Goal: Transaction & Acquisition: Download file/media

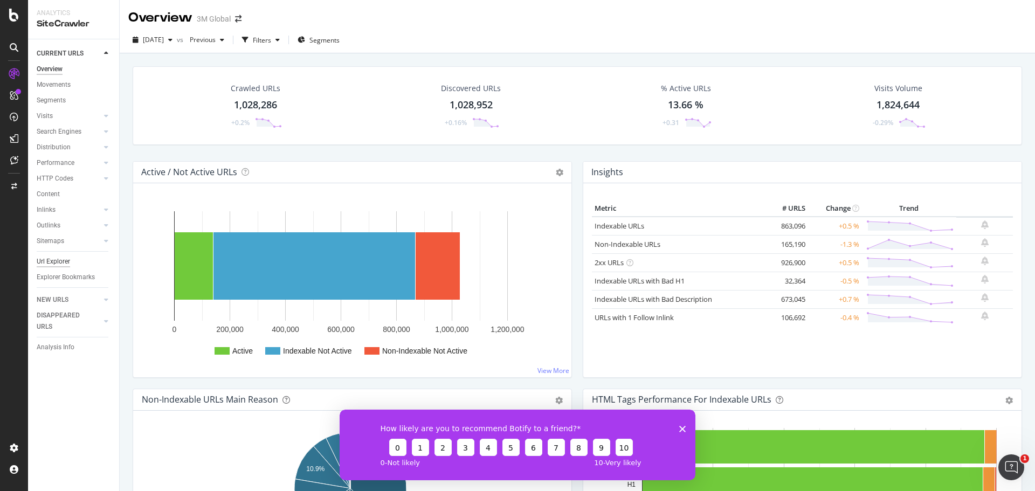
click at [64, 260] on div "Url Explorer" at bounding box center [53, 261] width 33 height 11
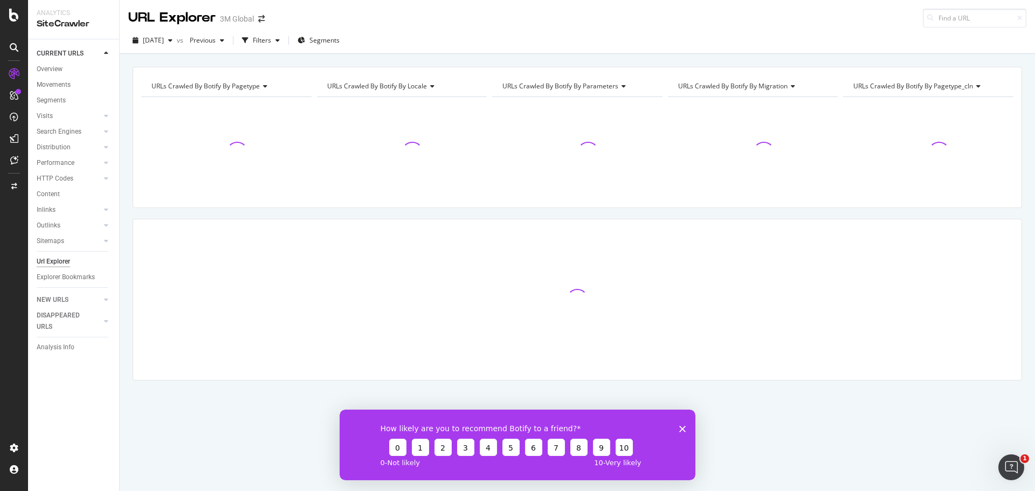
click at [679, 428] on div "How likely are you to recommend Botify to a friend? 0 1 2 3 4 5 6 7 8 9 10 0 - …" at bounding box center [518, 444] width 356 height 71
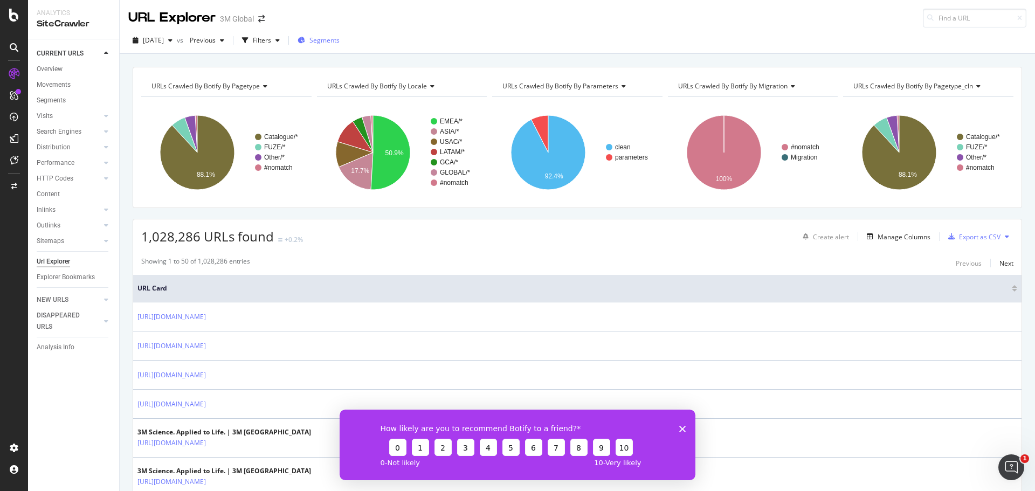
click at [337, 39] on span "Segments" at bounding box center [325, 40] width 30 height 9
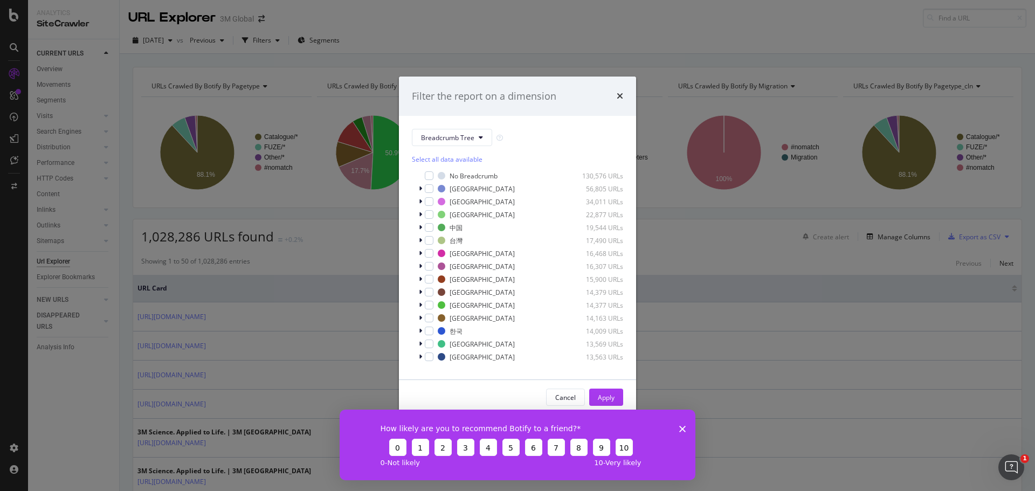
click at [276, 43] on div "Filter the report on a dimension Breadcrumb Tree Select all data available No B…" at bounding box center [517, 245] width 1035 height 491
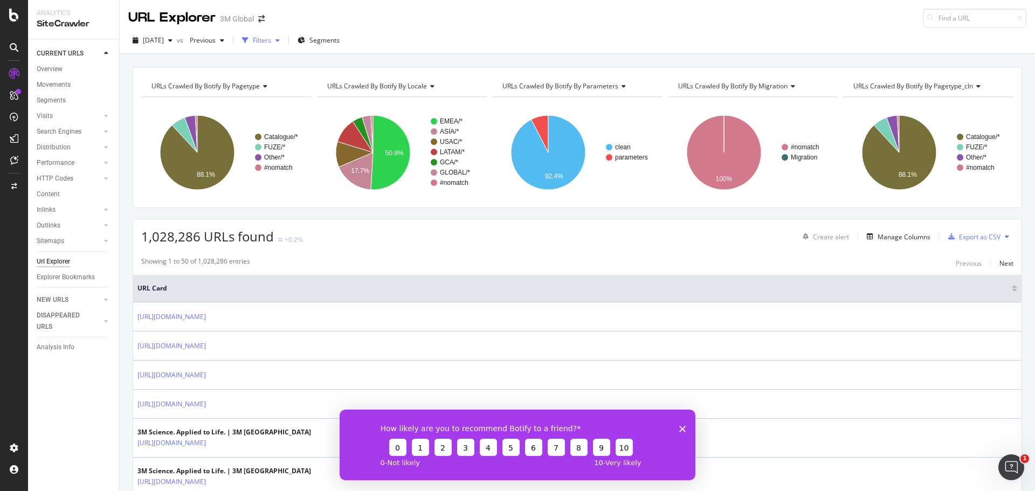
click at [271, 37] on div "Filters" at bounding box center [262, 40] width 18 height 9
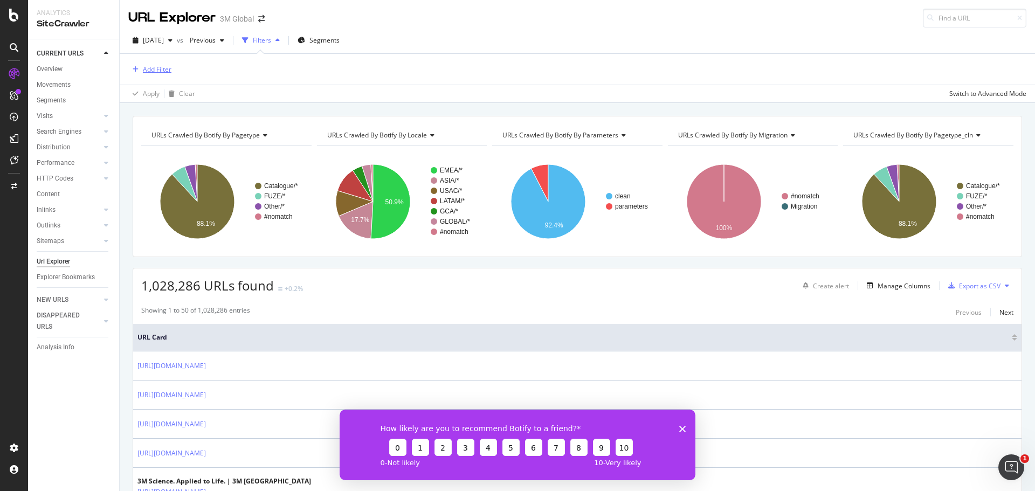
click at [144, 70] on div "Add Filter" at bounding box center [157, 69] width 29 height 9
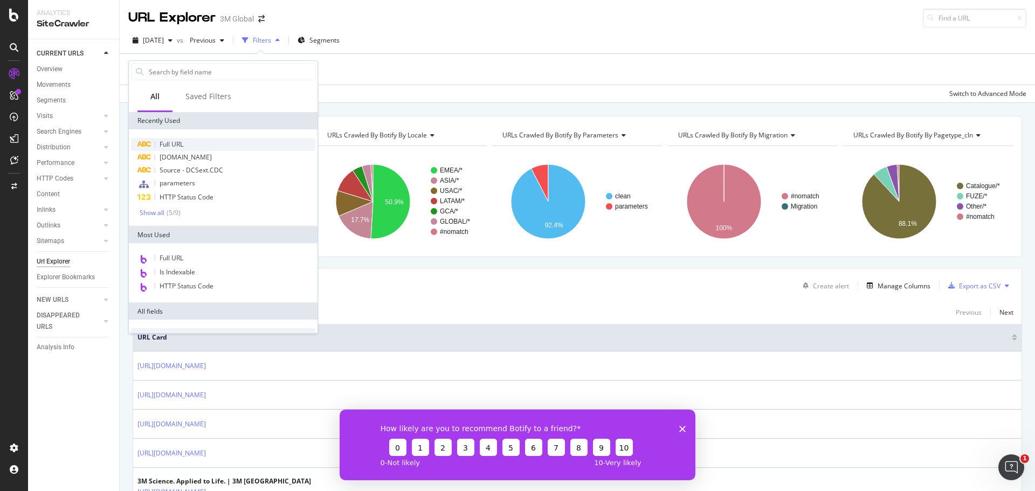
click at [194, 145] on div "Full URL" at bounding box center [223, 144] width 184 height 13
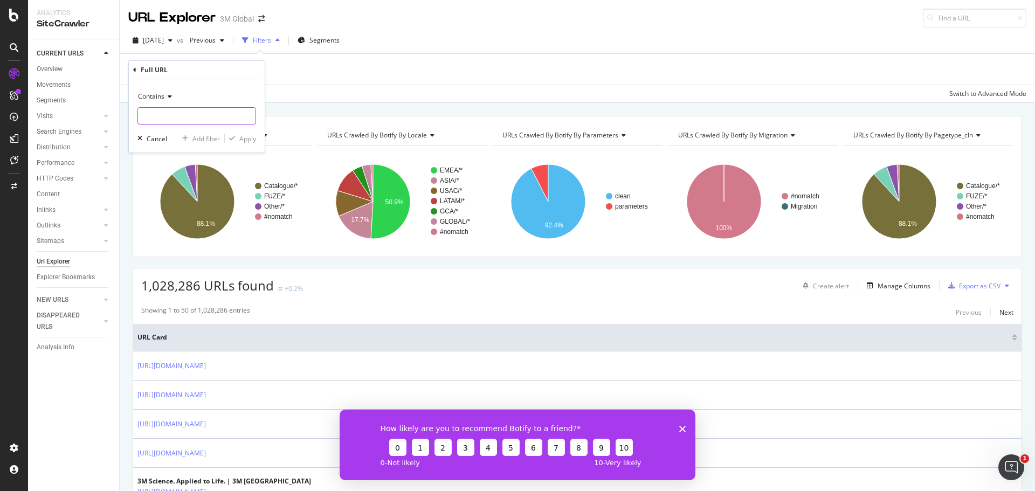
paste input "https://www.3m.co.cr/3M/es_CR/soluciones-comerciales/coronavirus-desinfectantes/"
type input "https://www.3m.co.cr/3M/es_CR/soluciones-comerciales/coronavirus-desinfectantes/"
click at [239, 136] on div "Apply" at bounding box center [247, 138] width 17 height 9
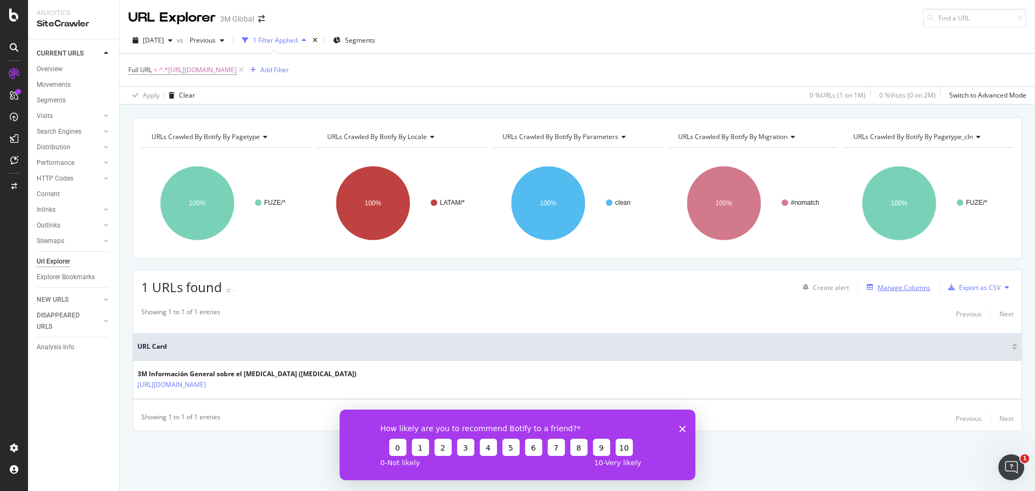
click at [904, 288] on div "Manage Columns" at bounding box center [904, 287] width 53 height 9
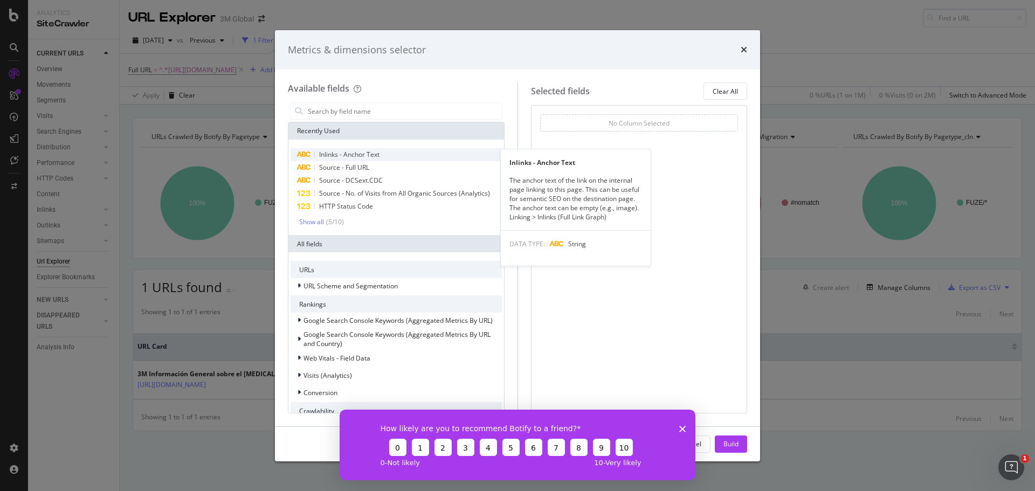
click at [345, 152] on span "Inlinks - Anchor Text" at bounding box center [349, 154] width 60 height 9
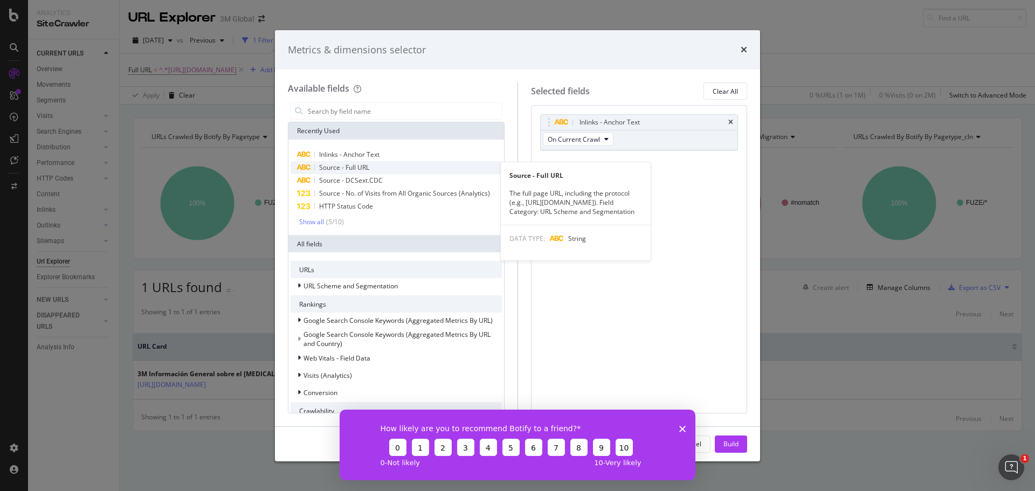
click at [373, 167] on div "Source - Full URL" at bounding box center [396, 167] width 211 height 13
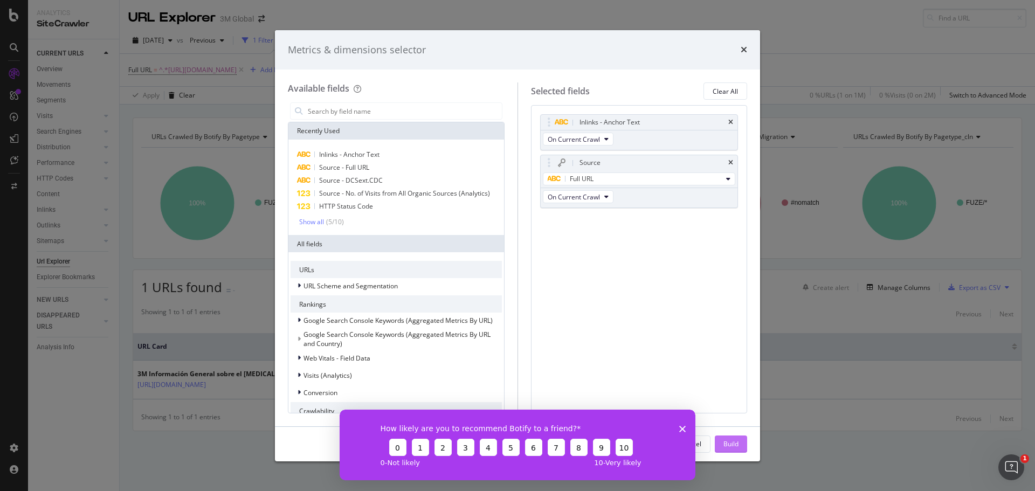
click at [738, 440] on div "Build" at bounding box center [731, 443] width 15 height 9
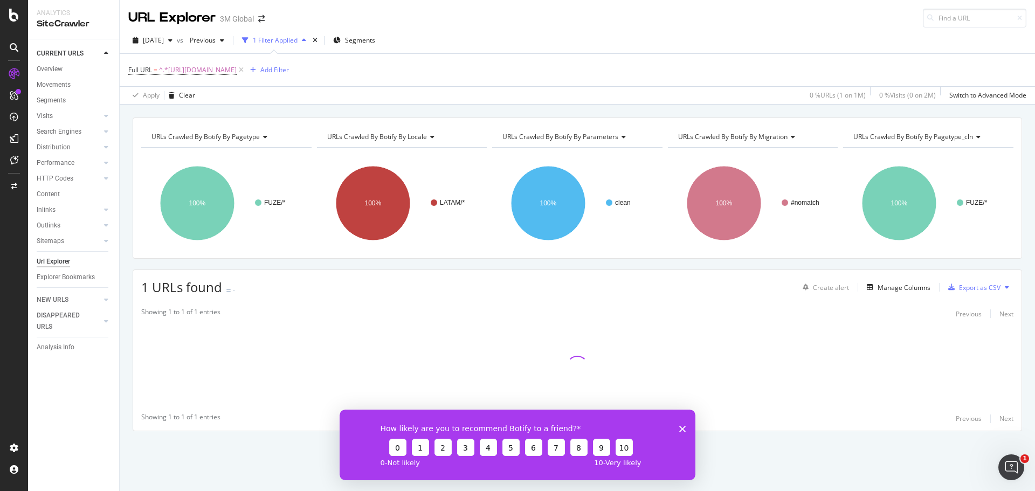
click at [685, 431] on icon "Close survey" at bounding box center [682, 428] width 6 height 6
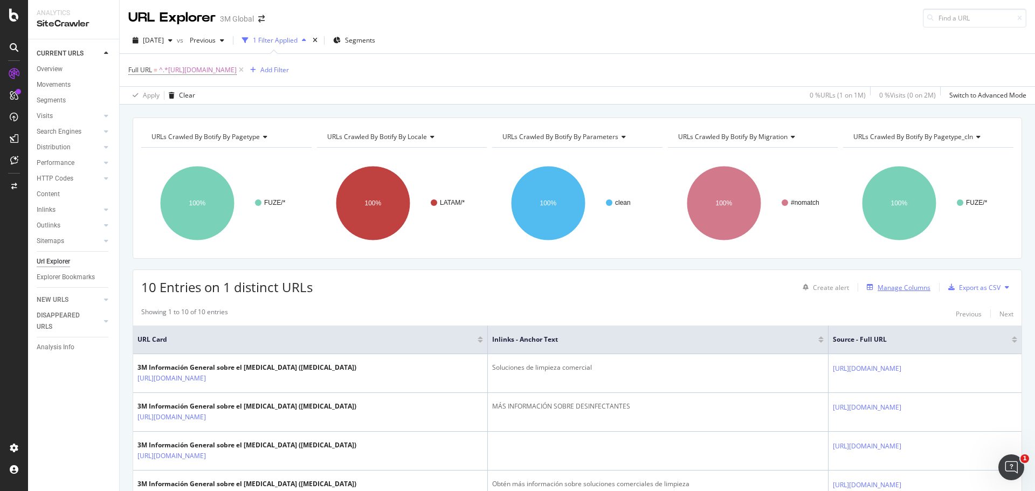
click at [896, 291] on div "Manage Columns" at bounding box center [904, 287] width 53 height 9
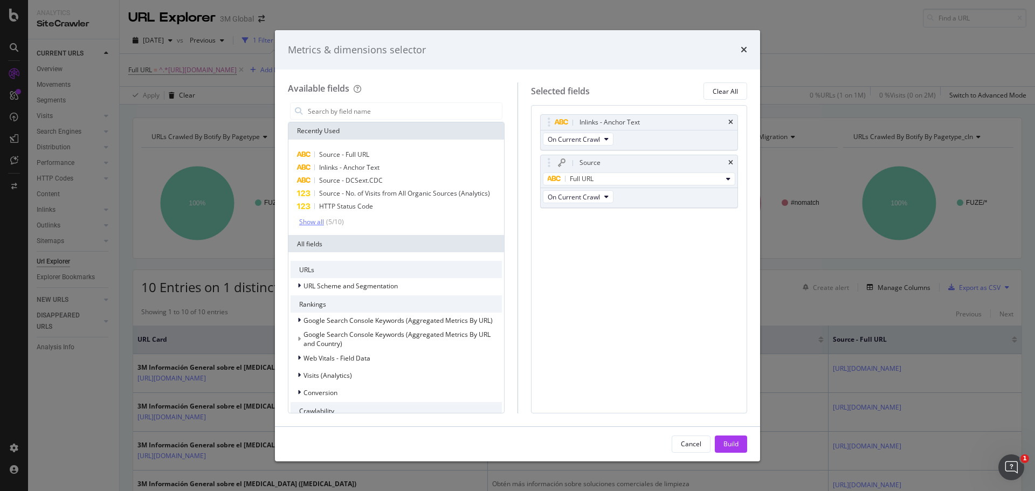
click at [314, 222] on div "Show all" at bounding box center [311, 222] width 25 height 8
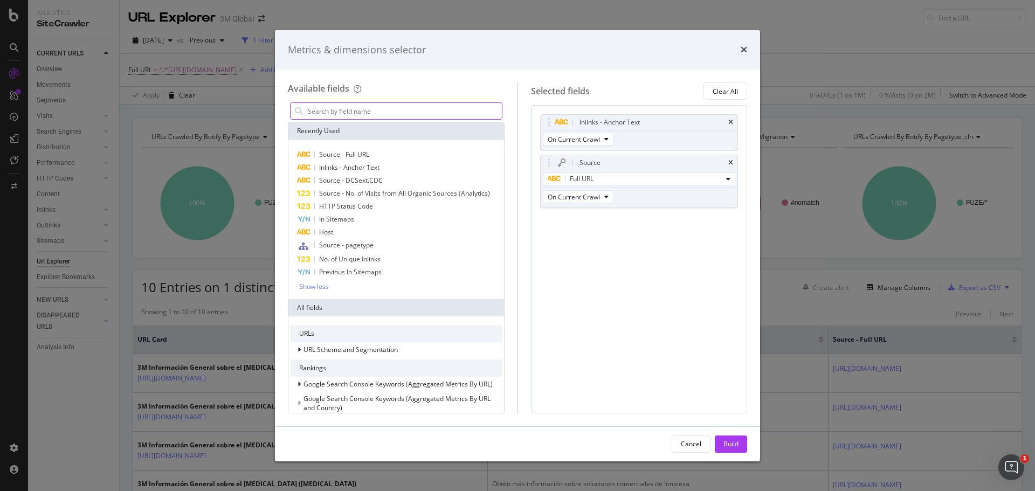
click at [356, 113] on input "modal" at bounding box center [404, 111] width 195 height 16
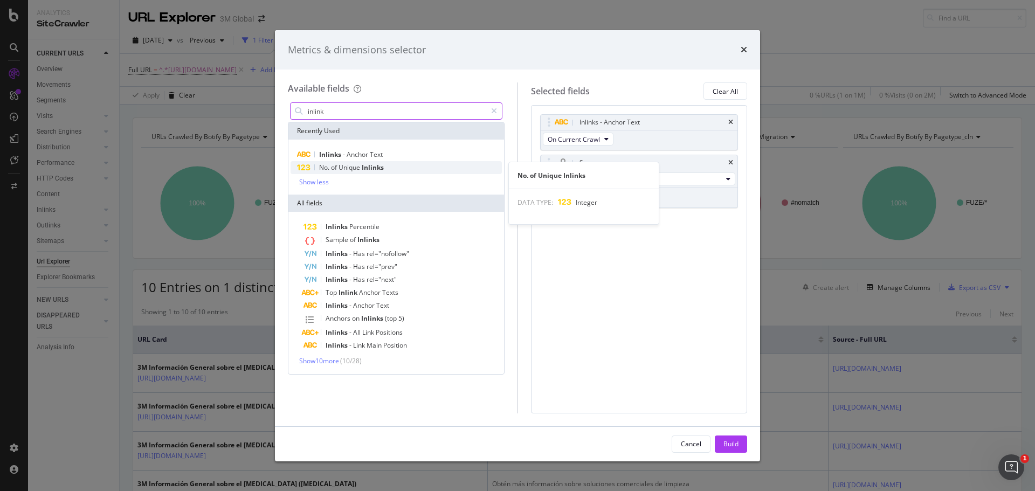
type input "inlink"
click at [353, 166] on span "Unique" at bounding box center [350, 167] width 23 height 9
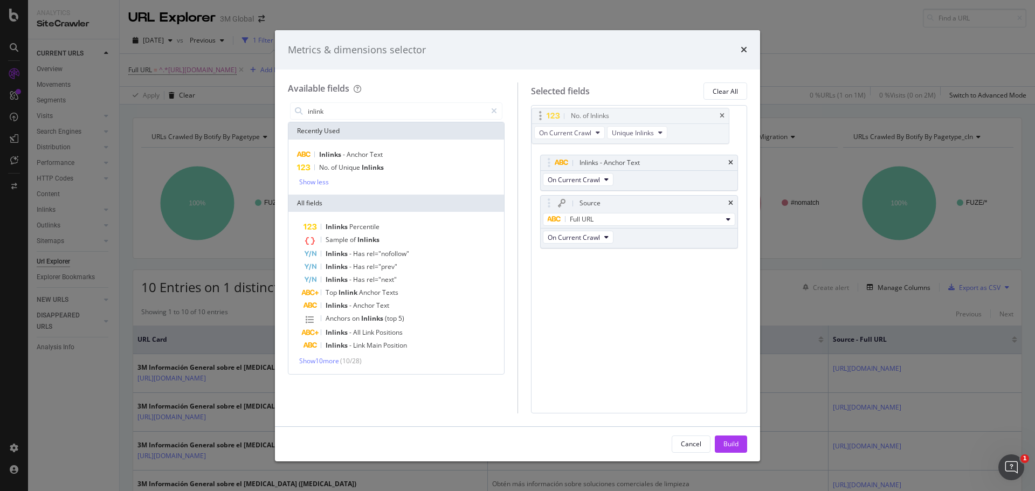
drag, startPoint x: 577, startPoint y: 217, endPoint x: 568, endPoint y: 112, distance: 105.0
click at [568, 112] on body "Analytics SiteCrawler CURRENT URLS Overview Movements Segments Visits Analysis …" at bounding box center [517, 245] width 1035 height 491
click at [738, 443] on div "Build" at bounding box center [731, 443] width 15 height 9
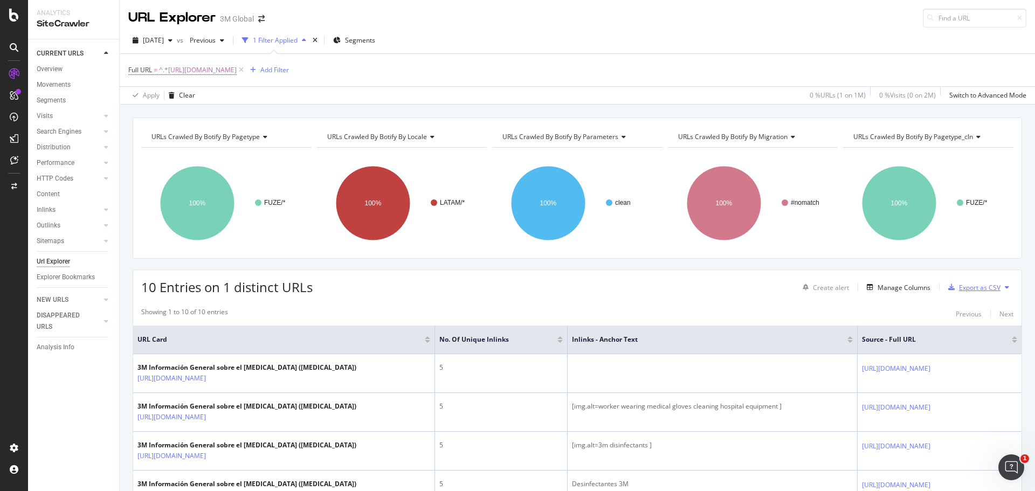
click at [964, 283] on div "Export as CSV" at bounding box center [980, 287] width 42 height 9
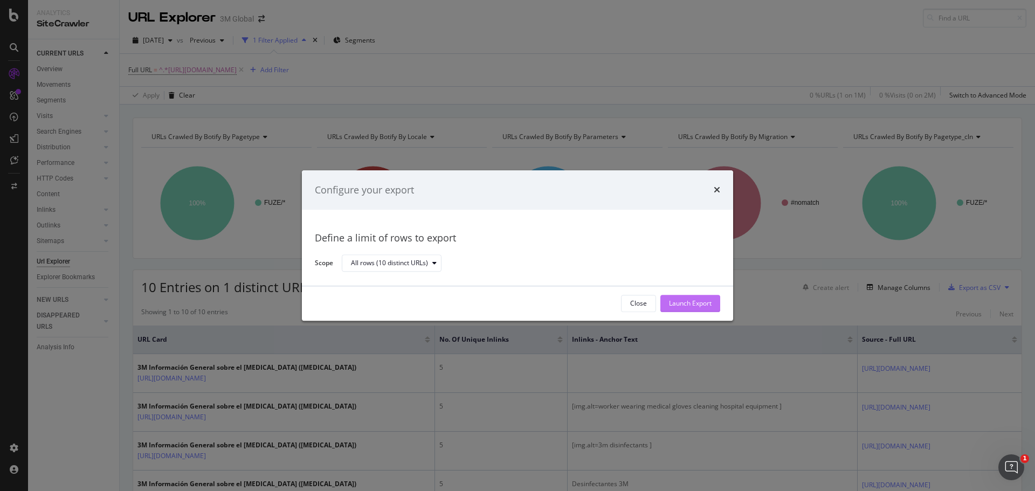
click at [675, 301] on div "Launch Export" at bounding box center [690, 303] width 43 height 9
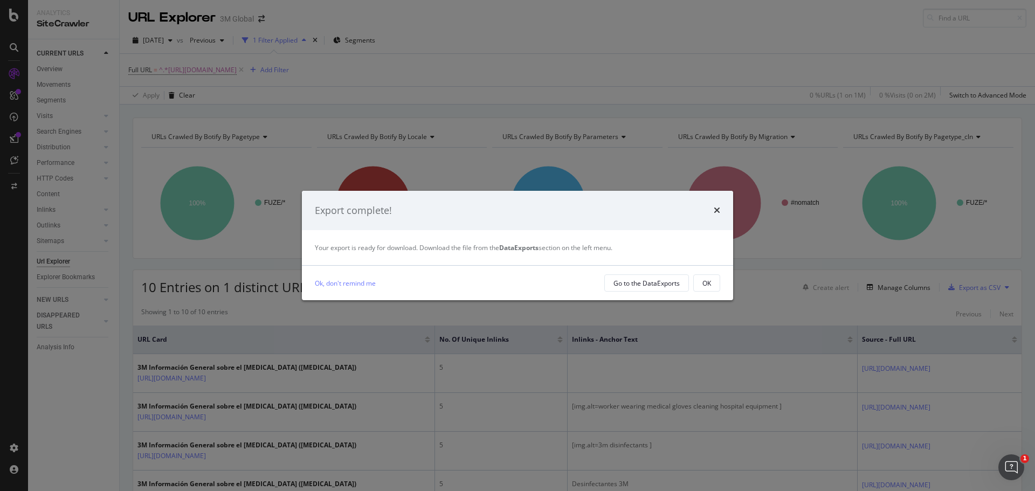
drag, startPoint x: 652, startPoint y: 284, endPoint x: 705, endPoint y: 294, distance: 54.4
click at [703, 299] on div "Ok, don't remind me Go to the DataExports OK" at bounding box center [517, 283] width 431 height 35
drag, startPoint x: 706, startPoint y: 287, endPoint x: 319, endPoint y: 336, distance: 390.2
click at [705, 287] on div "OK" at bounding box center [707, 283] width 9 height 9
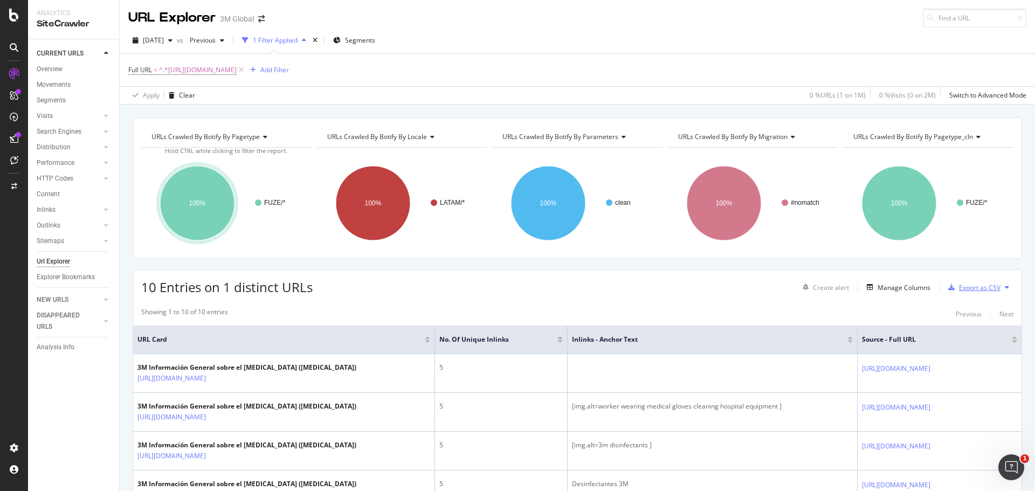
click at [976, 288] on div "Export as CSV" at bounding box center [980, 287] width 42 height 9
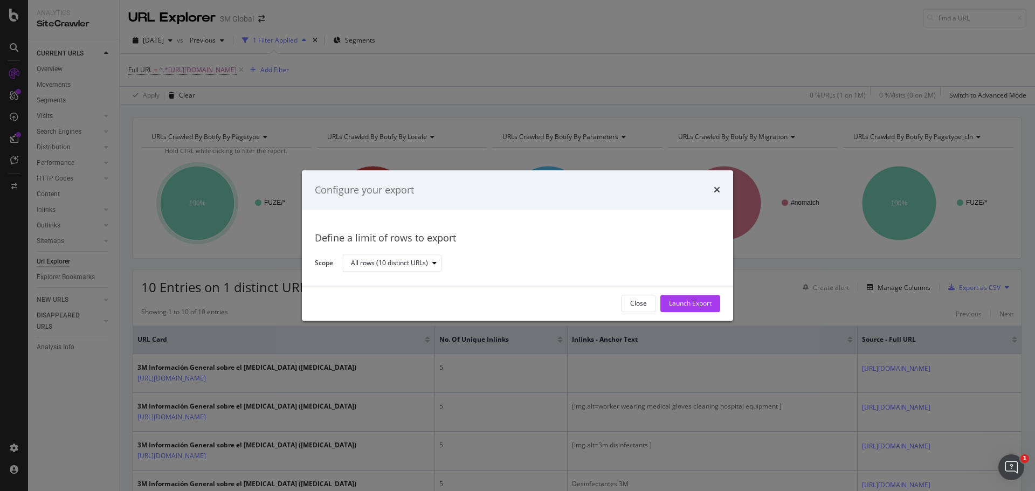
click at [711, 188] on div "Configure your export" at bounding box center [517, 190] width 405 height 14
click at [713, 188] on div "Configure your export" at bounding box center [517, 190] width 405 height 14
click at [718, 188] on icon "times" at bounding box center [717, 190] width 6 height 9
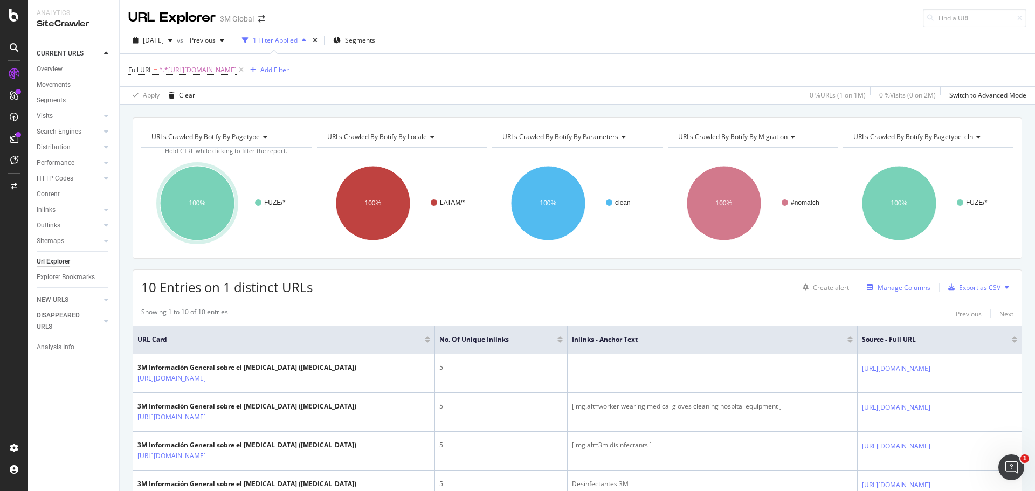
click at [886, 286] on div "Manage Columns" at bounding box center [904, 287] width 53 height 9
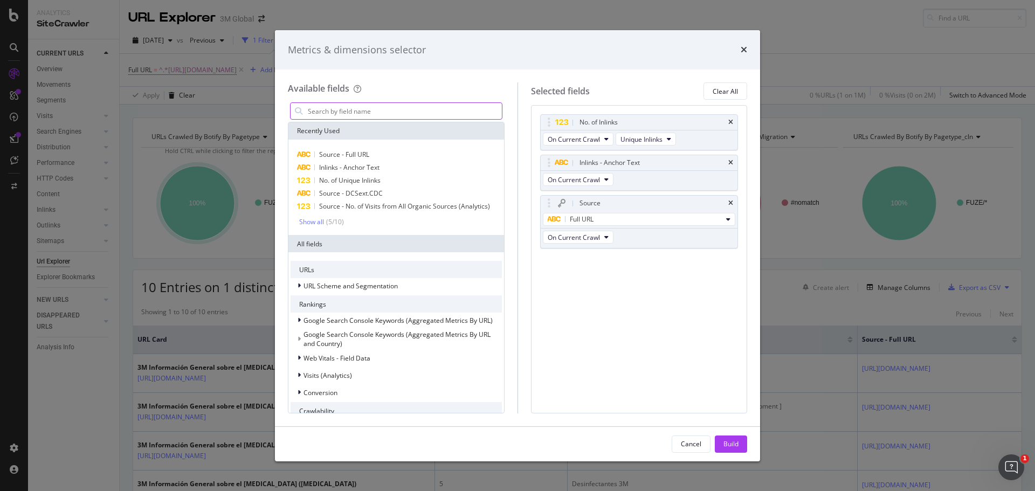
click at [380, 111] on input "modal" at bounding box center [404, 111] width 195 height 16
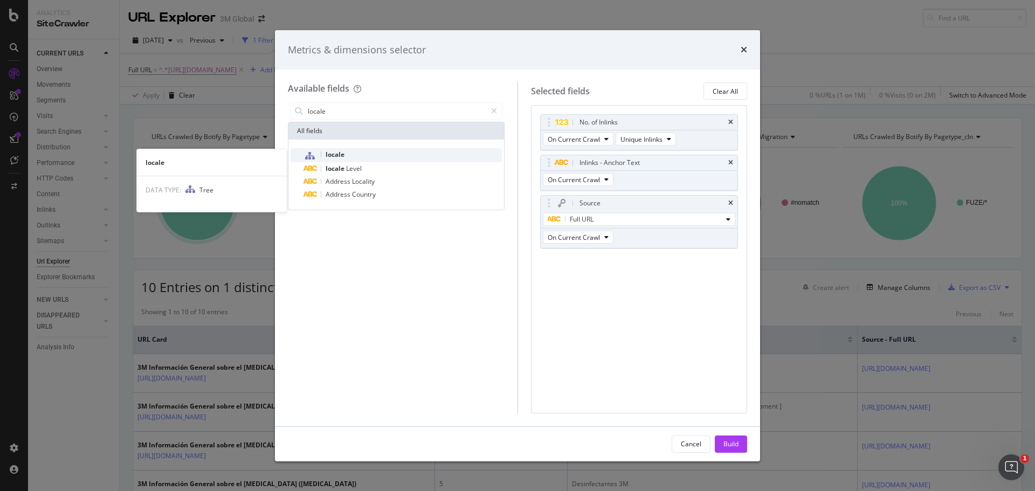
type input "locale"
click at [369, 159] on div "locale" at bounding box center [403, 155] width 198 height 14
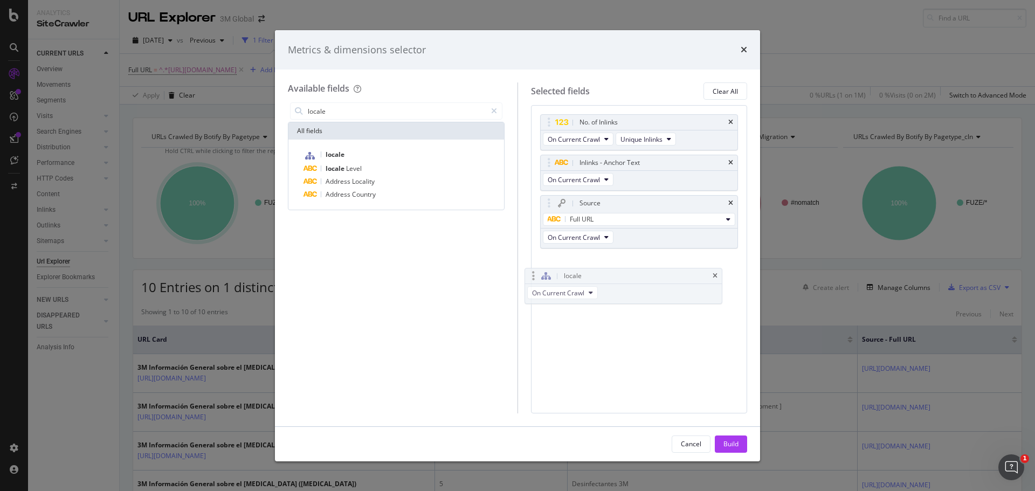
drag, startPoint x: 682, startPoint y: 259, endPoint x: 677, endPoint y: 290, distance: 30.6
click at [667, 281] on body "Analytics SiteCrawler CURRENT URLS Overview Movements Segments Visits Analysis …" at bounding box center [517, 245] width 1035 height 491
click at [735, 442] on div "Build" at bounding box center [731, 443] width 15 height 9
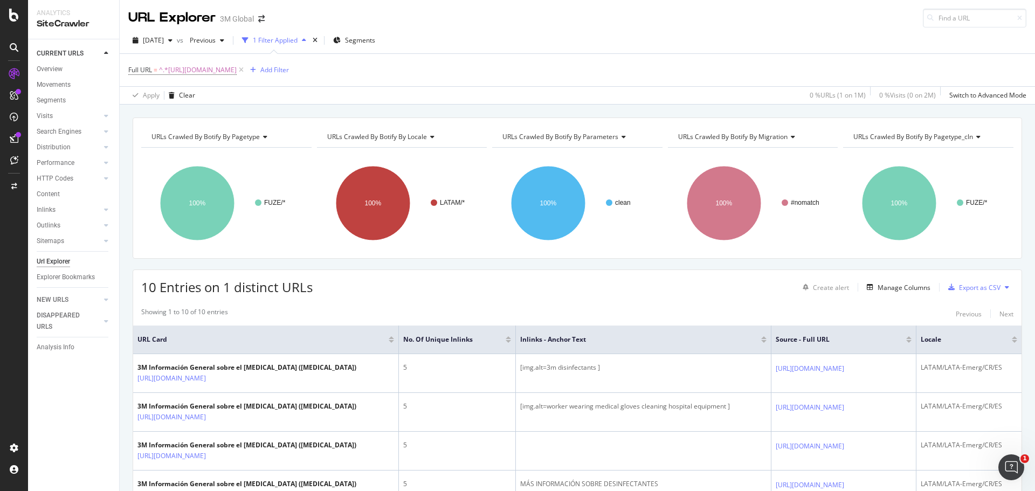
scroll to position [0, 66]
drag, startPoint x: 721, startPoint y: 355, endPoint x: 1093, endPoint y: 361, distance: 372.1
drag, startPoint x: 1051, startPoint y: 370, endPoint x: 1064, endPoint y: 371, distance: 13.0
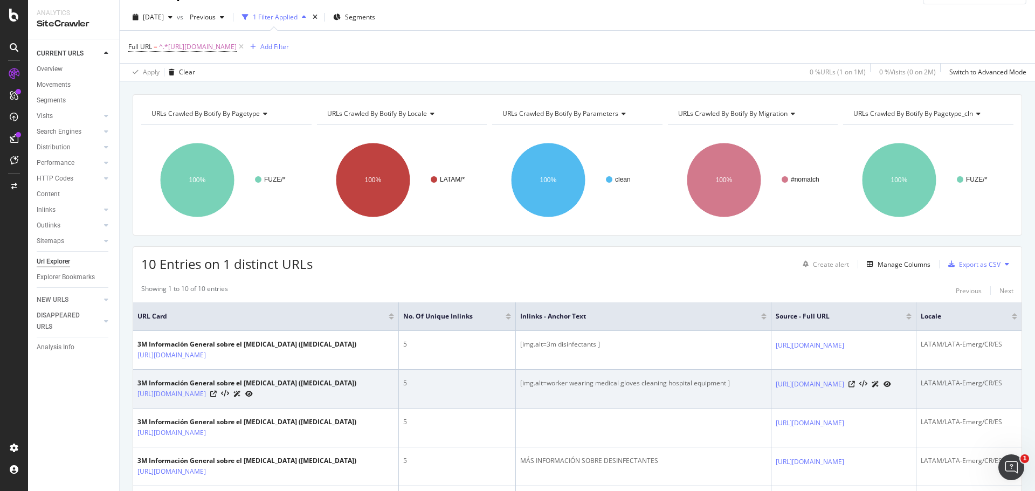
scroll to position [0, 0]
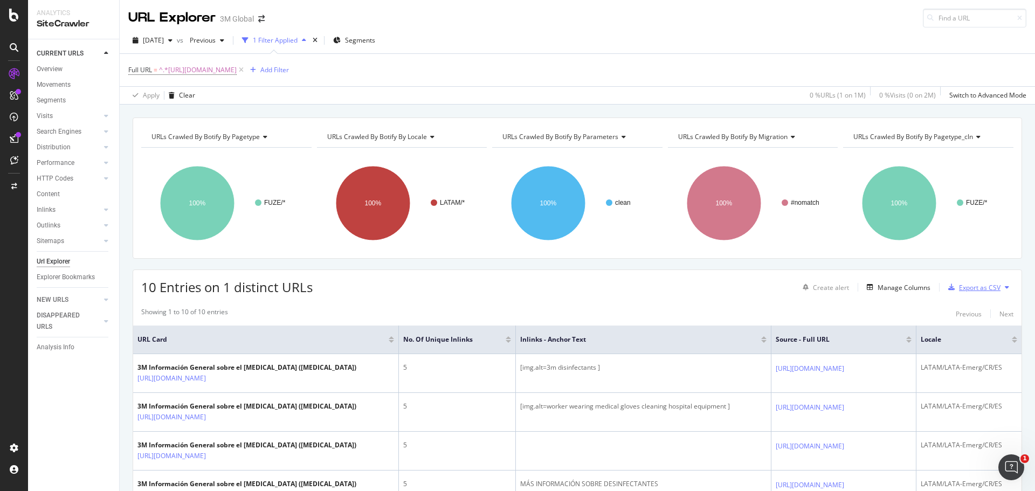
click at [972, 285] on div "Export as CSV" at bounding box center [980, 287] width 42 height 9
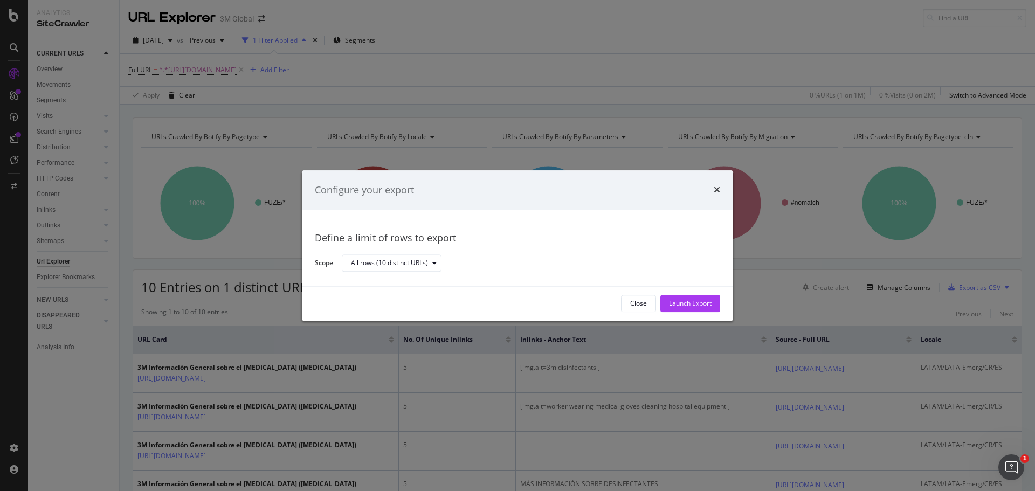
click at [680, 302] on div "Launch Export" at bounding box center [690, 303] width 43 height 9
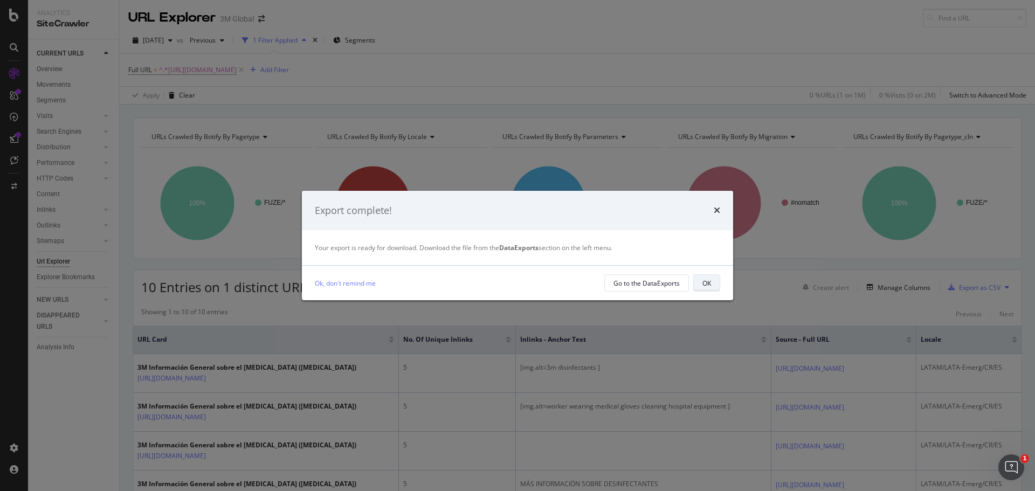
click at [708, 278] on div "OK" at bounding box center [707, 283] width 9 height 15
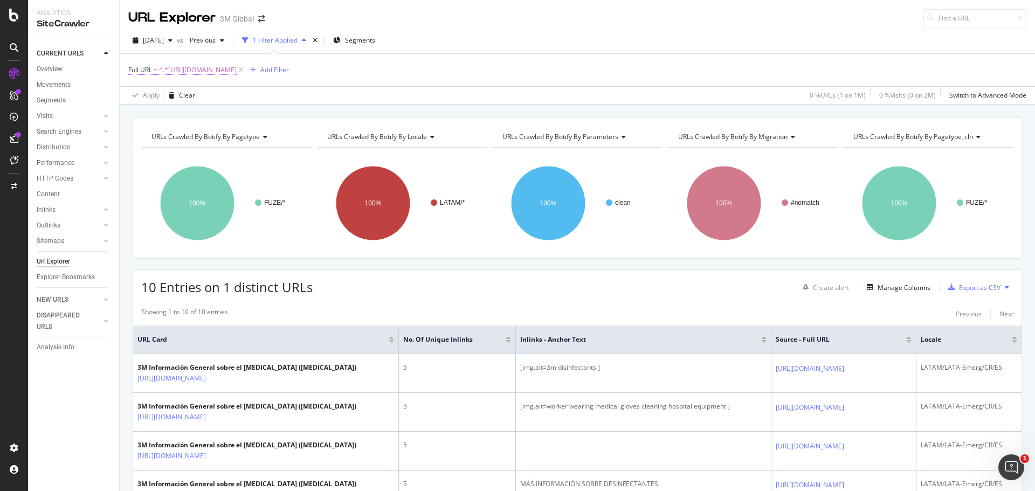
click at [237, 77] on span "^.*https://www.3m.co.cr/3M/es_CR/soluciones-comerciales/coronavirus-desinfectan…" at bounding box center [198, 70] width 78 height 15
click at [159, 116] on input "https://www.3m.co.cr/3M/es_CR/soluciones-comerciales/coronavirus-desinfectantes/" at bounding box center [189, 114] width 102 height 17
paste input "m.co/3M/es_CO/soluciones-comerciales/vuelta-a-la-actividad-comercial"
type input "https://www.3m.com.co/3M/es_CO/soluciones-comerciales/vuelta-a-la-actividad-com…"
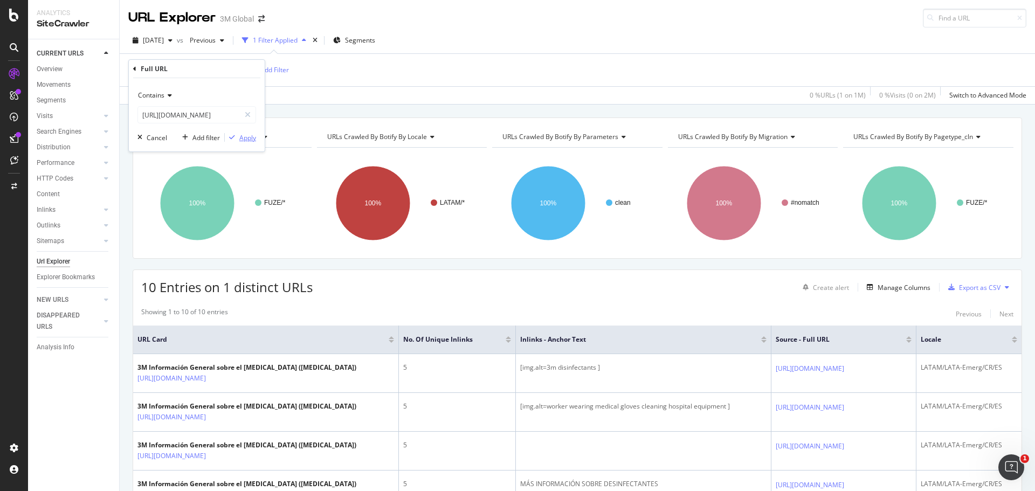
scroll to position [0, 0]
click at [235, 136] on div "button" at bounding box center [232, 137] width 15 height 6
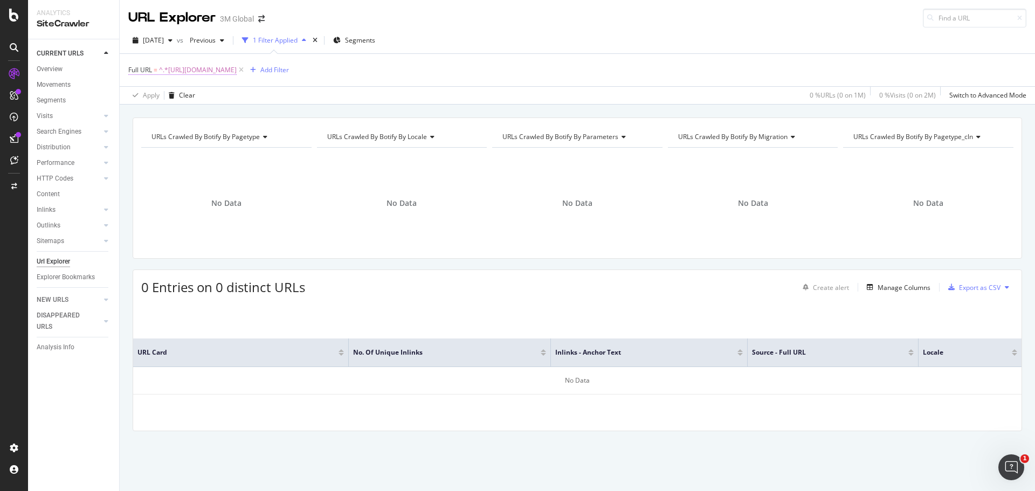
click at [237, 73] on span "^.*https://www.3m.com.co/3M/es_CO/soluciones-comerciales/vuelta-a-la-actividad-…" at bounding box center [198, 70] width 78 height 15
click at [987, 13] on input at bounding box center [975, 18] width 104 height 19
paste input "https://www.3m.com.co/3M/es_CO/soluciones-comerciales/vuelta-a-la-actividad-com…"
type input "https://www.3m.com.co/3M/es_CO/soluciones-comerciales/vuelta-a-la-actividad-com…"
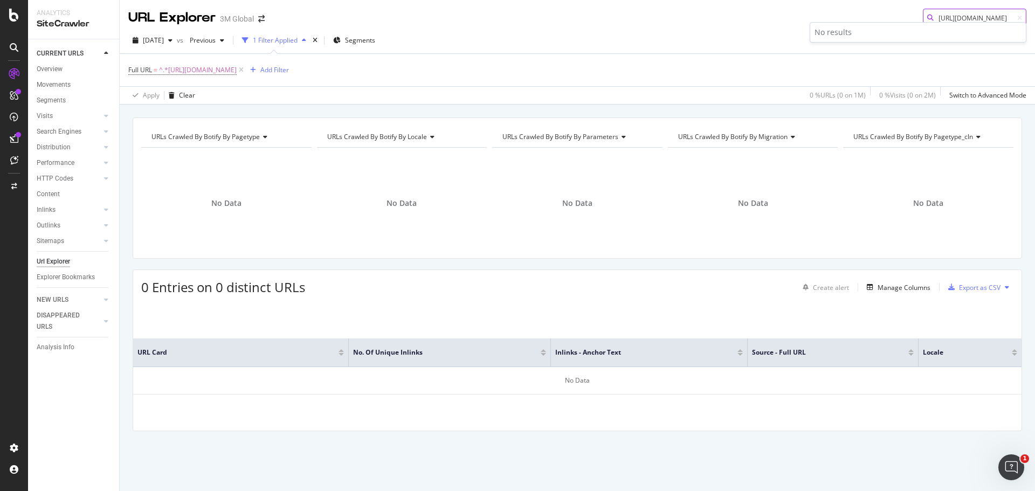
click at [955, 17] on input "https://www.3m.com.co/3M/es_CO/soluciones-comerciales/vuelta-a-la-actividad-com…" at bounding box center [975, 18] width 104 height 19
click at [689, 31] on div "2025 Aug. 24th vs Previous 1 Filter Applied Segments Full URL = ^.*https://www.…" at bounding box center [578, 65] width 916 height 77
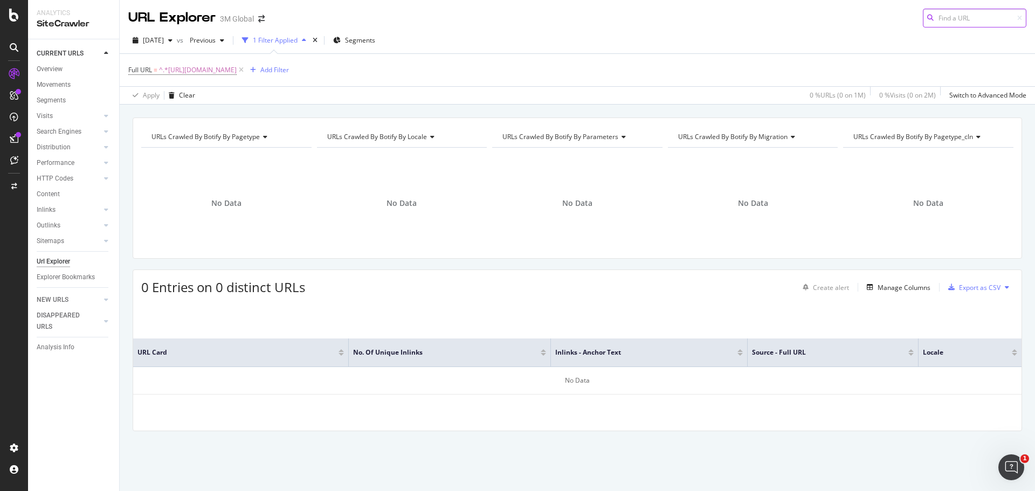
click at [979, 20] on input at bounding box center [975, 18] width 104 height 19
paste input "https://www.3m.com.mx/3M/es_MX/soluciones-comerciales/vuelta-a-la-actividad-com…"
type input "https://www.3m.com.mx/3M/es_MX/soluciones-comerciales/vuelta-a-la-actividad-com…"
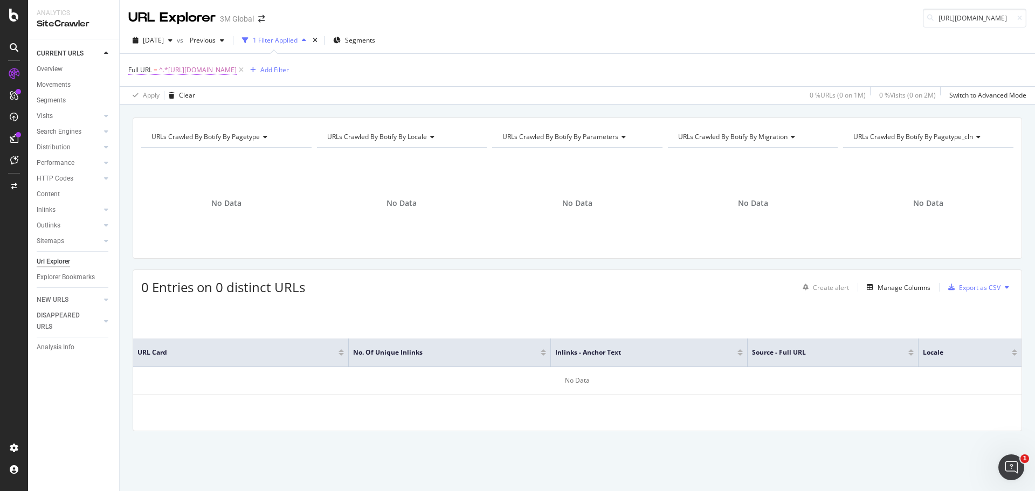
click at [237, 68] on span "^.*https://www.3m.com.co/3M/es_CO/soluciones-comerciales/vuelta-a-la-actividad-…" at bounding box center [198, 70] width 78 height 15
click at [177, 124] on div "Contains https://www.3m.com.co/3M/es_CO/soluciones-comerciales/vuelta-a-la-acti…" at bounding box center [197, 114] width 136 height 73
click at [176, 112] on input "https://www.3m.com.co/3M/es_CO/soluciones-comerciales/vuelta-a-la-actividad-com…" at bounding box center [189, 114] width 102 height 17
paste input "mx/3M/es_MX"
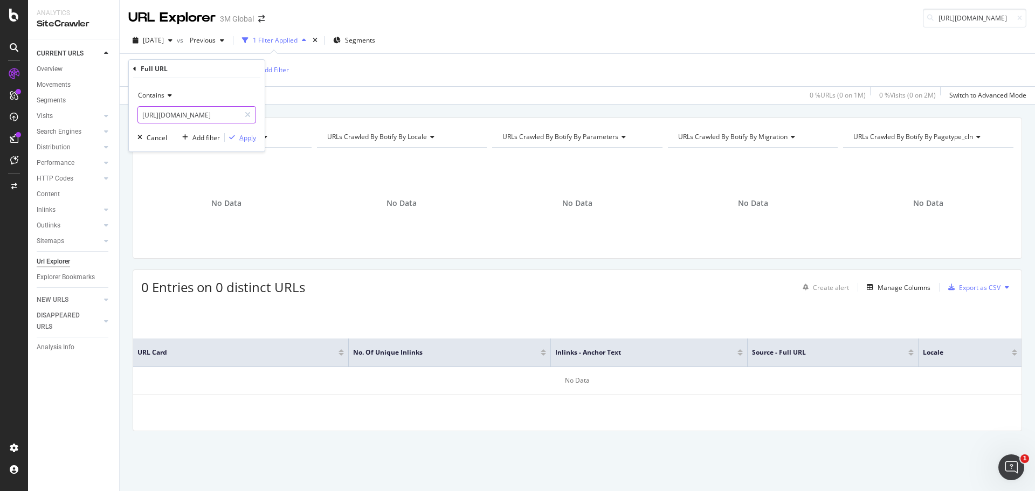
type input "https://www.3m.com.mx/3M/es_MX/soluciones-comerciales/vuelta-a-la-actividad-com…"
click at [251, 137] on div "Apply" at bounding box center [247, 137] width 17 height 9
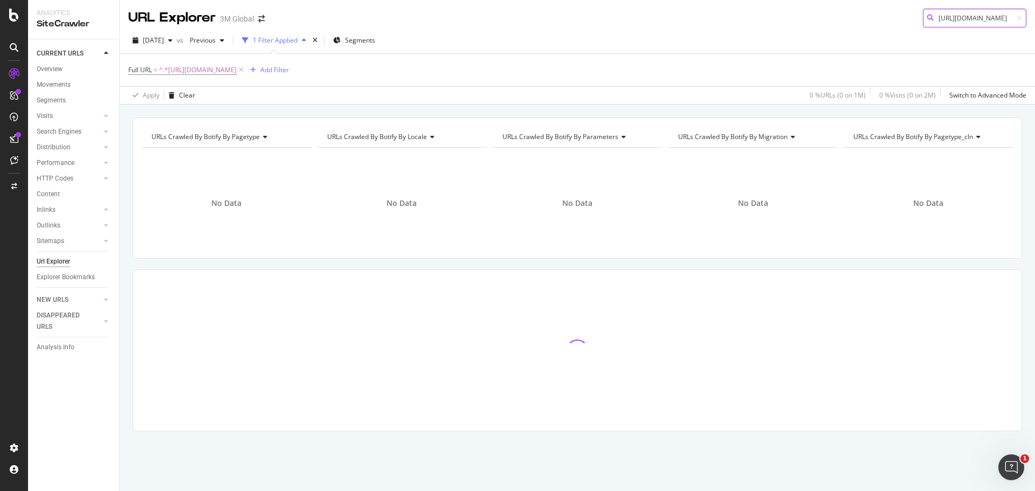
click at [966, 20] on input "https://www.3m.com.mx/3M/es_MX/soluciones-comerciales/vuelta-a-la-actividad-com…" at bounding box center [975, 18] width 104 height 19
click at [237, 71] on span "^.*https://www.3m.com.mx/3M/es_MX/soluciones-comerciales/vuelta-a-la-actividad-…" at bounding box center [198, 70] width 78 height 15
click at [172, 113] on input "https://www.3m.com.mx/3M/es_MX/soluciones-comerciales/vuelta-a-la-actividad-com…" at bounding box center [189, 114] width 102 height 17
drag, startPoint x: 175, startPoint y: 115, endPoint x: 341, endPoint y: 121, distance: 166.2
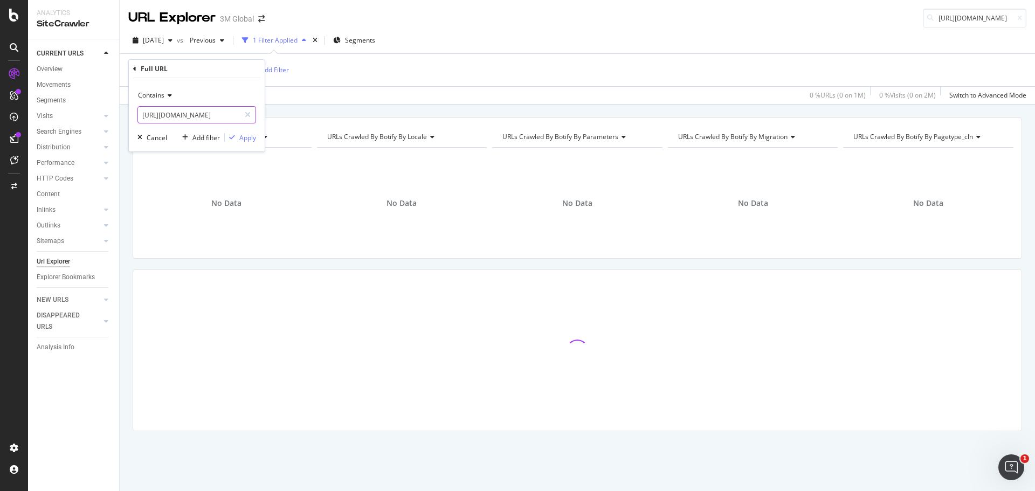
click at [335, 121] on body "Analytics SiteCrawler CURRENT URLS Overview Movements Segments Visits Analysis …" at bounding box center [517, 245] width 1035 height 491
type input "https://www.3m.com.mx/3M/es_MX/soluciones-comerciales/vuelta-a-la-actividad-com…"
click at [243, 146] on div "Contains https://www.3m.com.mx/3M/es_MX/soluciones-comerciales/vuelta-a-la-acti…" at bounding box center [197, 114] width 136 height 73
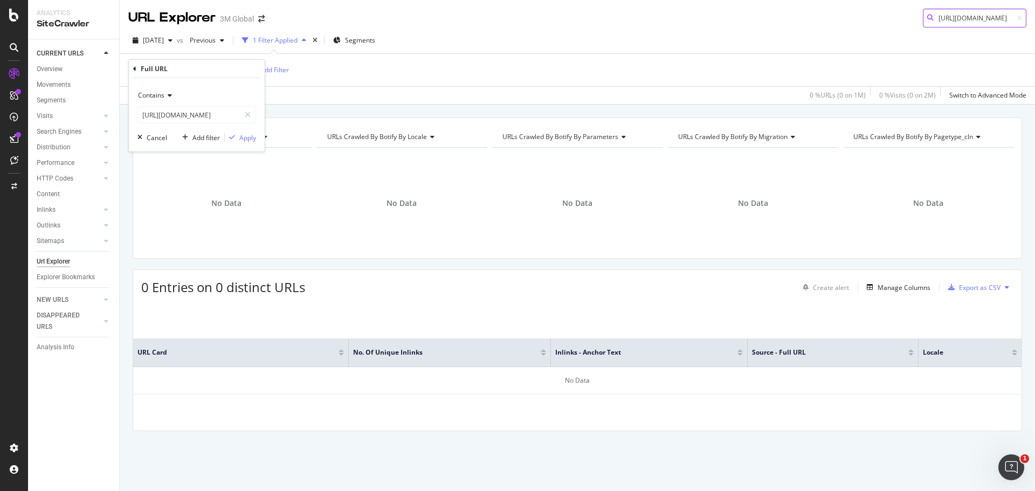
click at [946, 19] on input "https://www.3m.com.mx/3M/es_MX/soluciones-comerciales/vuelta-a-la-actividad-com…" at bounding box center [975, 18] width 104 height 19
paste input "br/3M/pt_BR/eletronicos/privacidade"
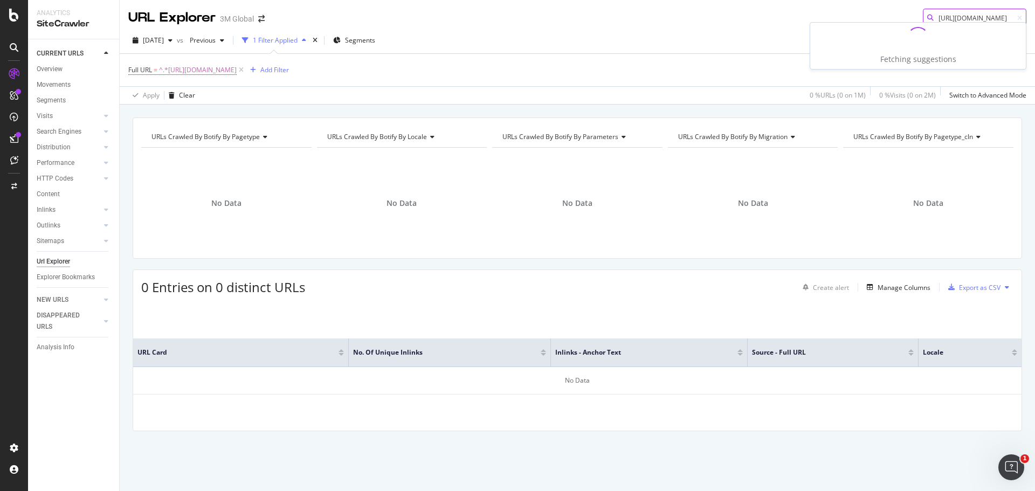
type input "https://www.3m.com.br/3M/pt_BR/eletronicos/privacidade/"
click at [440, 45] on div "2025 Aug. 24th vs Previous 1 Filter Applied Segments" at bounding box center [578, 43] width 916 height 22
click at [237, 70] on span "^.*https://www.3m.com.mx/3M/es_MX/soluciones-comerciales/vuelta-a-la-actividad-…" at bounding box center [198, 70] width 78 height 15
click at [201, 112] on input "https://www.3m.com.mx/3M/es_MX/soluciones-comerciales/vuelta-a-la-actividad-com…" at bounding box center [189, 114] width 102 height 17
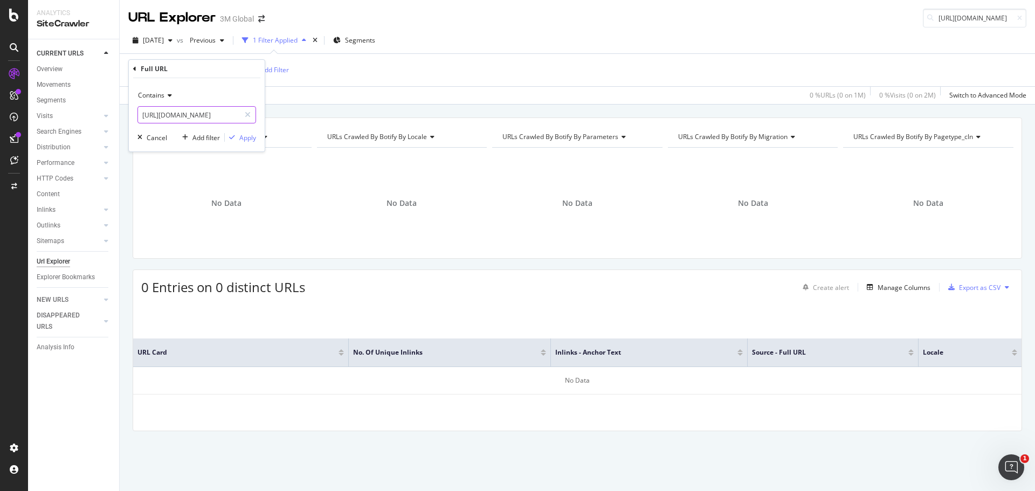
click at [201, 112] on input "https://www.3m.com.mx/3M/es_MX/soluciones-comerciales/vuelta-a-la-actividad-com…" at bounding box center [189, 114] width 102 height 17
paste input "br/3M/pt_BR/eletronicos/privacidade"
type input "https://www.3m.com.br/3M/pt_BR/eletronicos/privacidade/"
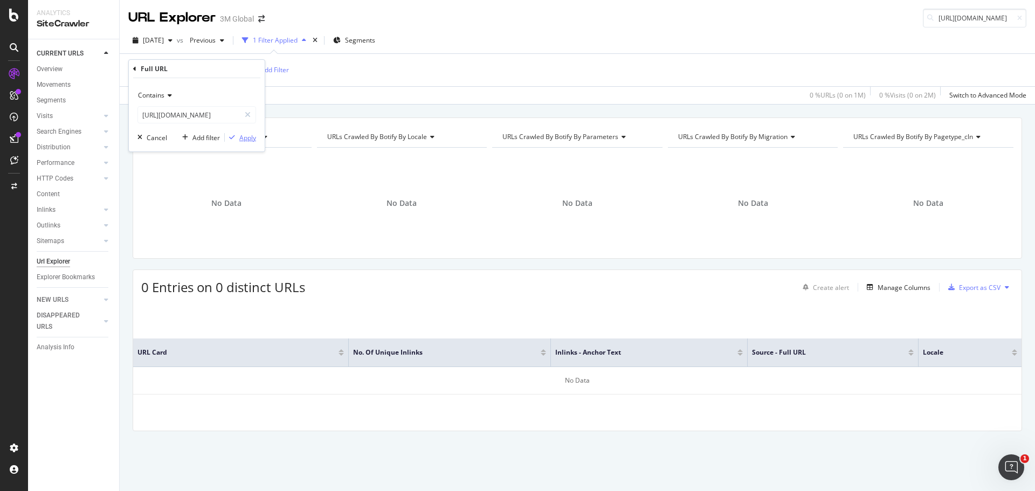
scroll to position [0, 0]
click at [244, 139] on div "Apply" at bounding box center [247, 137] width 17 height 9
click at [237, 72] on span "^.*https://www.3m.com.br/3M/pt_BR/eletronicos/privacidade/.*$" at bounding box center [198, 70] width 78 height 15
click at [193, 119] on input "https://www.3m.com.br/3M/pt_BR/eletronicos/privacidade/" at bounding box center [189, 114] width 102 height 17
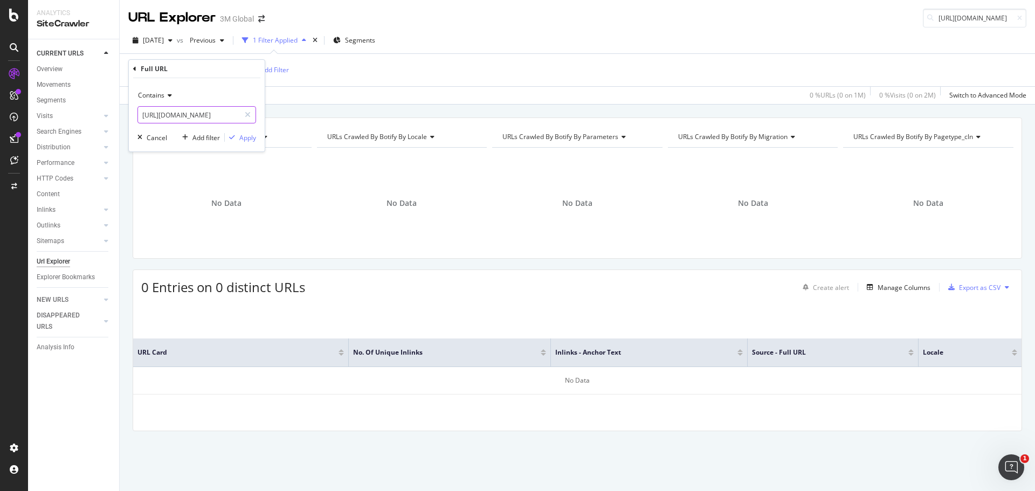
paste input ".cr/3M/es_CR/soluciones-comerciales/vuelta-a-la-actividad-comercial"
type input "https://www.3m.co.cr/3M/es_CR/soluciones-comerciales/vuelta-a-la-actividad-come…"
click at [247, 139] on div "Apply" at bounding box center [247, 137] width 17 height 9
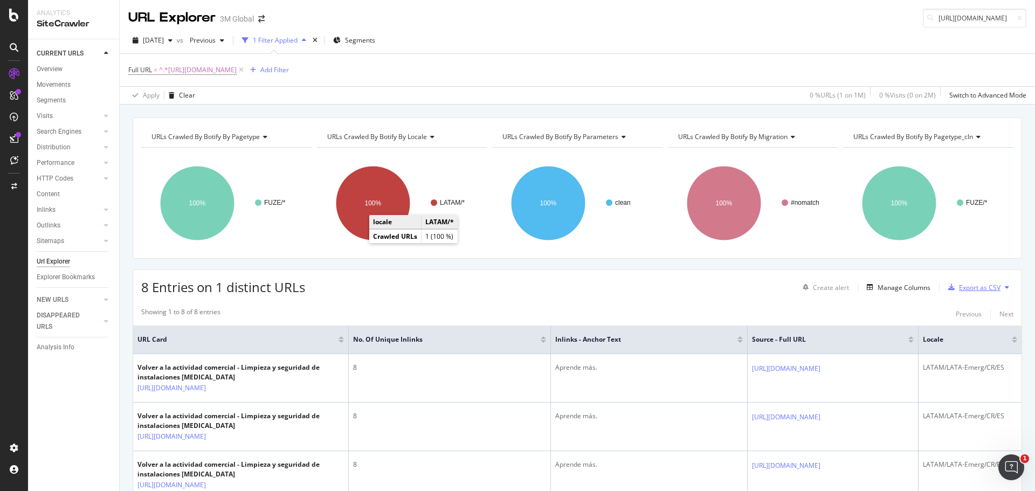
click at [988, 281] on div "Export as CSV" at bounding box center [972, 287] width 57 height 16
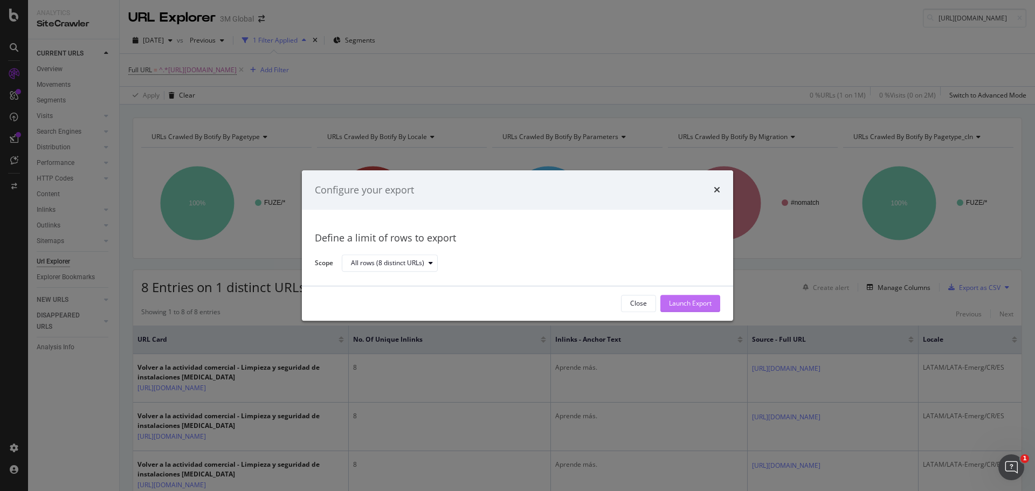
click at [707, 304] on div "Launch Export" at bounding box center [690, 303] width 43 height 9
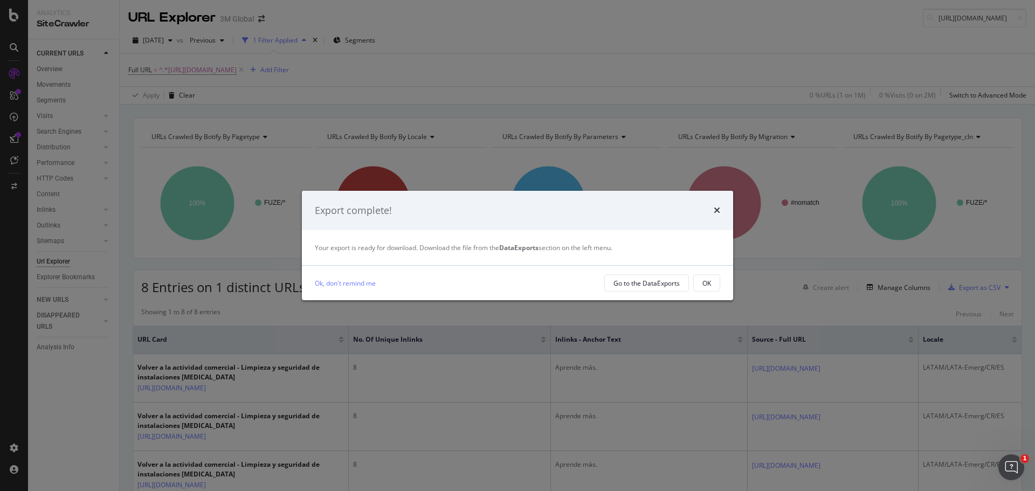
click at [720, 204] on div "Export complete!" at bounding box center [517, 211] width 431 height 40
click at [716, 210] on icon "times" at bounding box center [717, 210] width 6 height 9
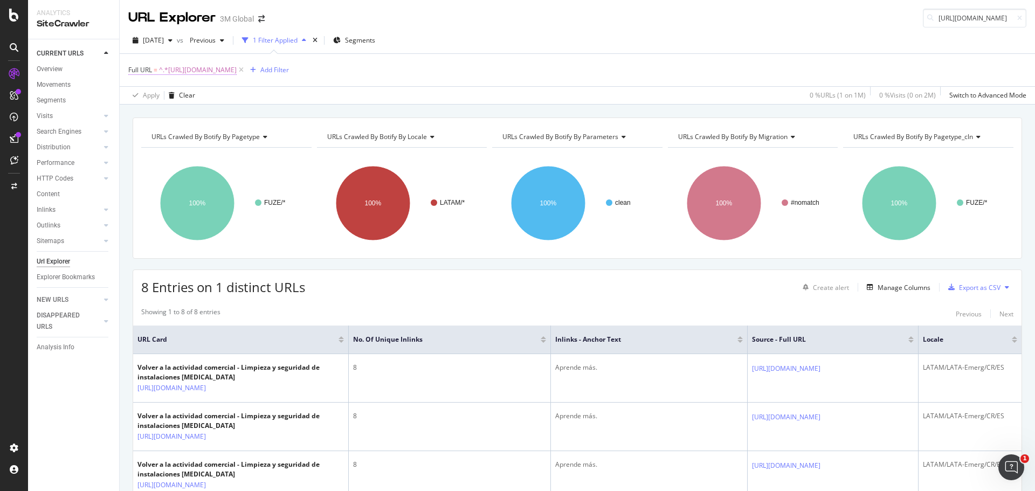
click at [237, 73] on span "^.*https://www.3m.co.cr/3M/es_CR/soluciones-comerciales/vuelta-a-la-actividad-c…" at bounding box center [198, 70] width 78 height 15
click at [595, 49] on div "2025 Aug. 24th vs Previous 1 Filter Applied Segments" at bounding box center [578, 43] width 916 height 22
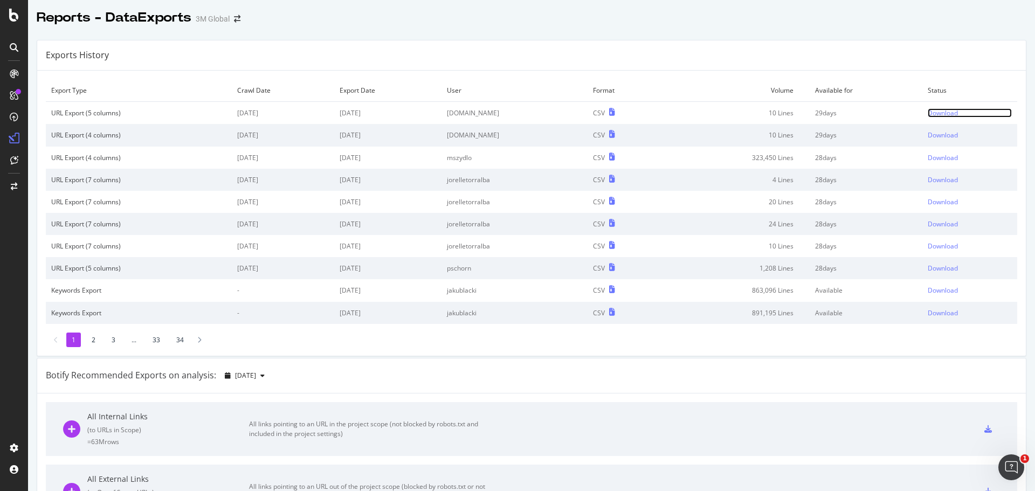
click at [928, 112] on div "Download" at bounding box center [943, 112] width 30 height 9
click at [933, 115] on div "Download" at bounding box center [943, 112] width 30 height 9
click at [567, 376] on div "Botify Recommended Exports on analysis: 2025 Aug. 24th" at bounding box center [531, 376] width 989 height 35
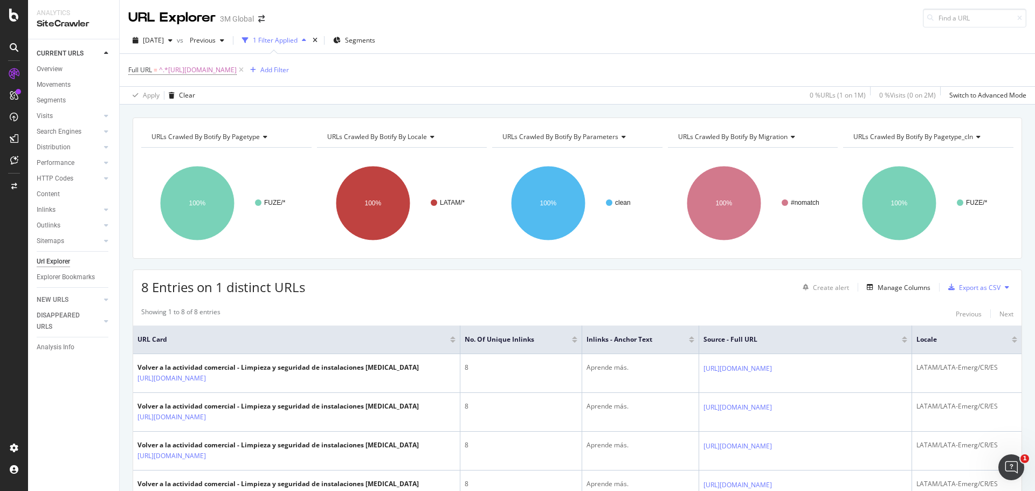
click at [281, 61] on div "Full URL = ^.*https://www.3m.co.cr/3M/es_CR/soluciones-comerciales/vuelta-a-la-…" at bounding box center [577, 70] width 898 height 32
click at [237, 65] on span "^.*https://www.3m.co.cr/3M/es_CR/soluciones-comerciales/vuelta-a-la-actividad-c…" at bounding box center [198, 70] width 78 height 15
click at [177, 111] on input "https://www.3m.co.cr/3M/es_CR/soluciones-comerciales/vuelta-a-la-actividad-come…" at bounding box center [189, 114] width 102 height 17
paste input "m.co/3M/es_CO/soluciones-comerciales"
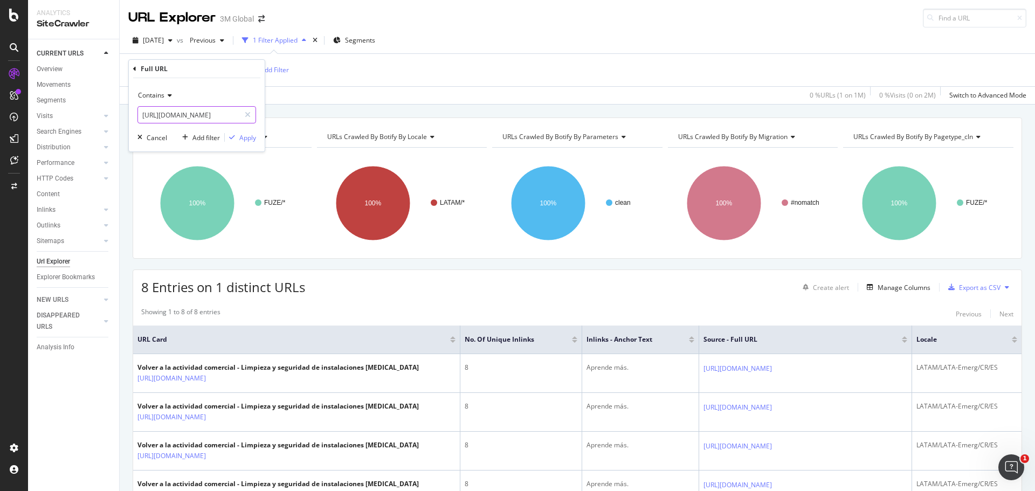
scroll to position [0, 86]
type input "https://www.3m.com.co/3M/es_CO/soluciones-comerciales/"
click at [245, 139] on div "Apply" at bounding box center [247, 137] width 17 height 9
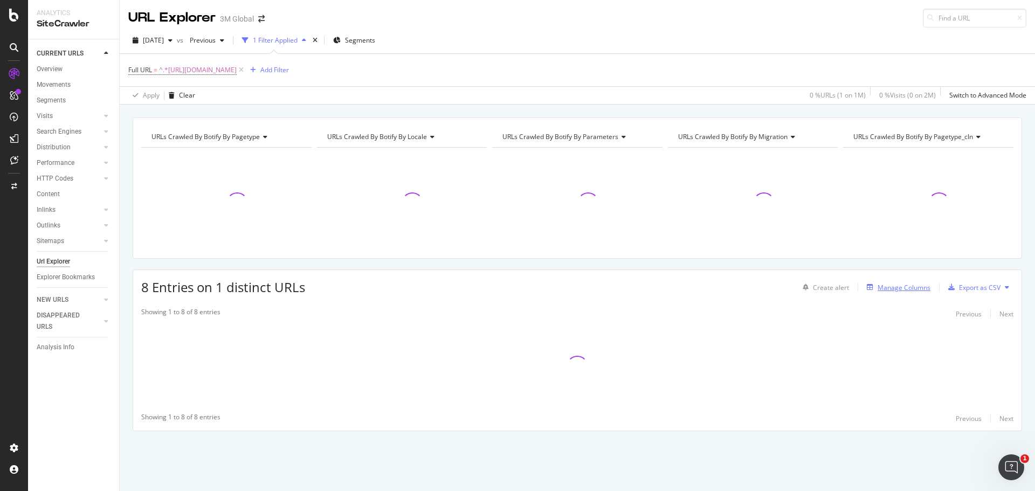
click at [909, 289] on div "Manage Columns" at bounding box center [904, 287] width 53 height 9
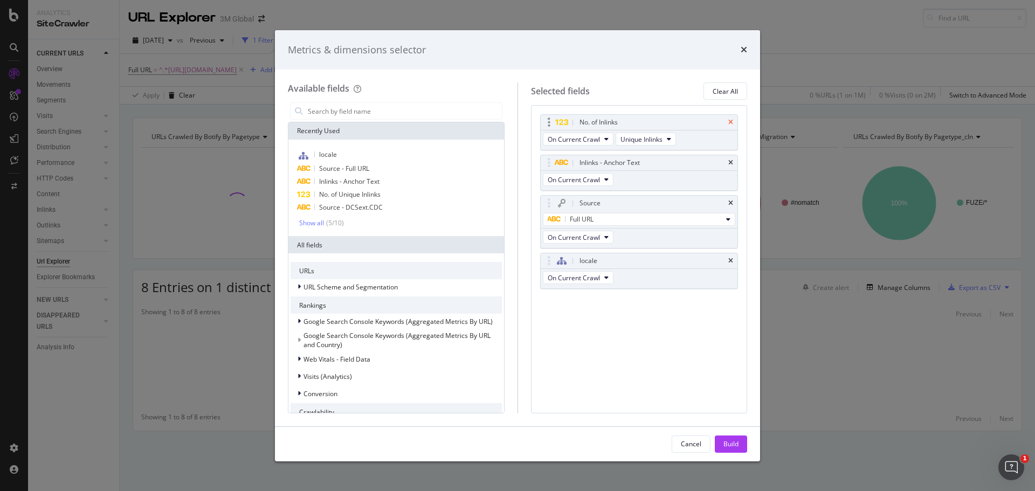
click at [730, 121] on icon "times" at bounding box center [730, 122] width 5 height 6
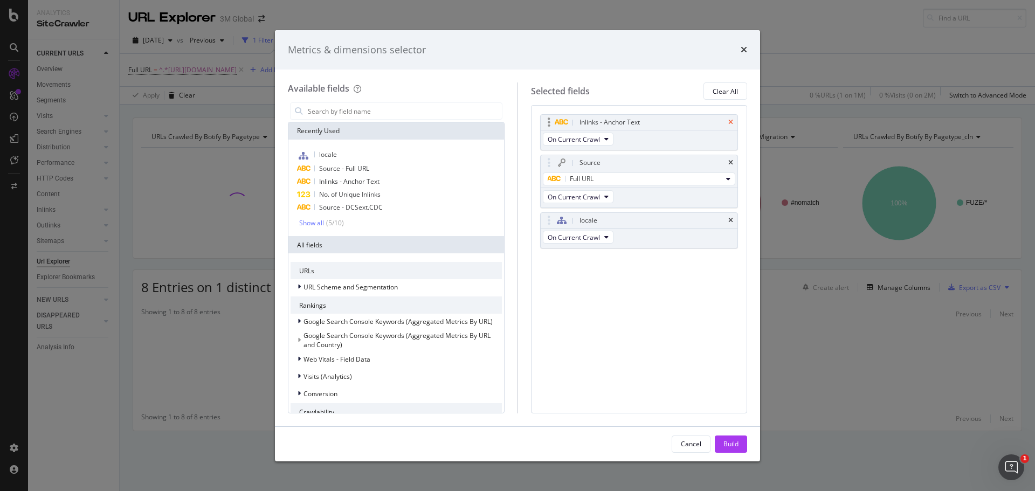
click at [730, 121] on icon "times" at bounding box center [730, 122] width 5 height 6
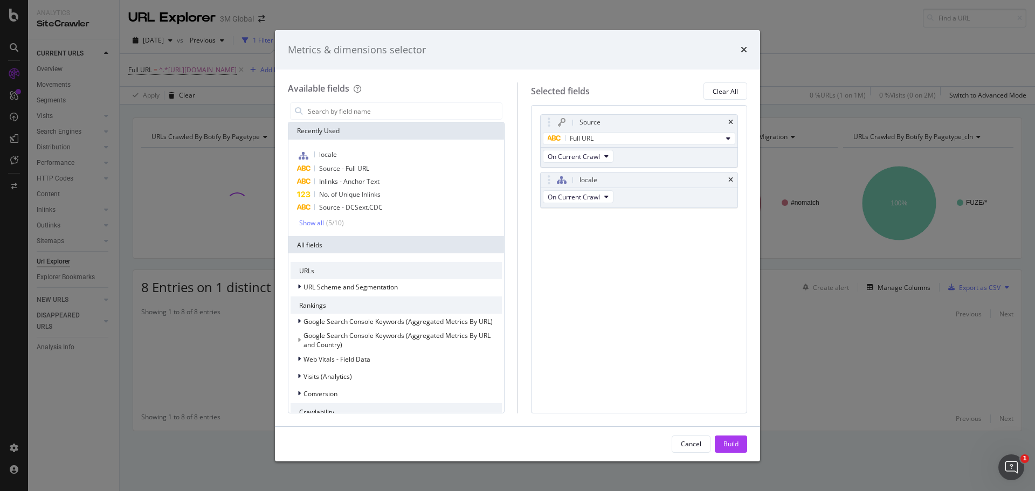
click at [730, 121] on icon "times" at bounding box center [730, 122] width 5 height 6
click at [730, 177] on icon "times" at bounding box center [730, 180] width 5 height 6
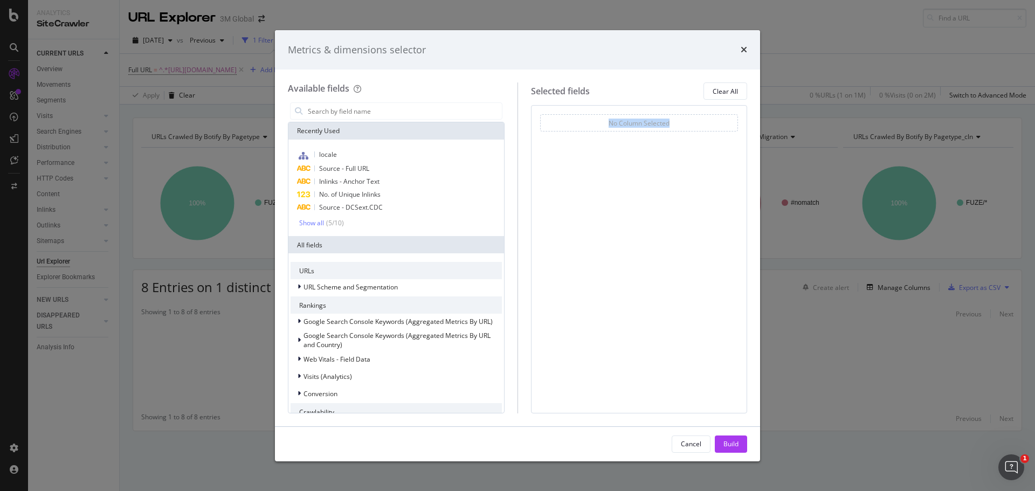
click at [730, 121] on div "No Column Selected" at bounding box center [639, 122] width 198 height 17
click at [731, 444] on div "Build" at bounding box center [731, 443] width 15 height 9
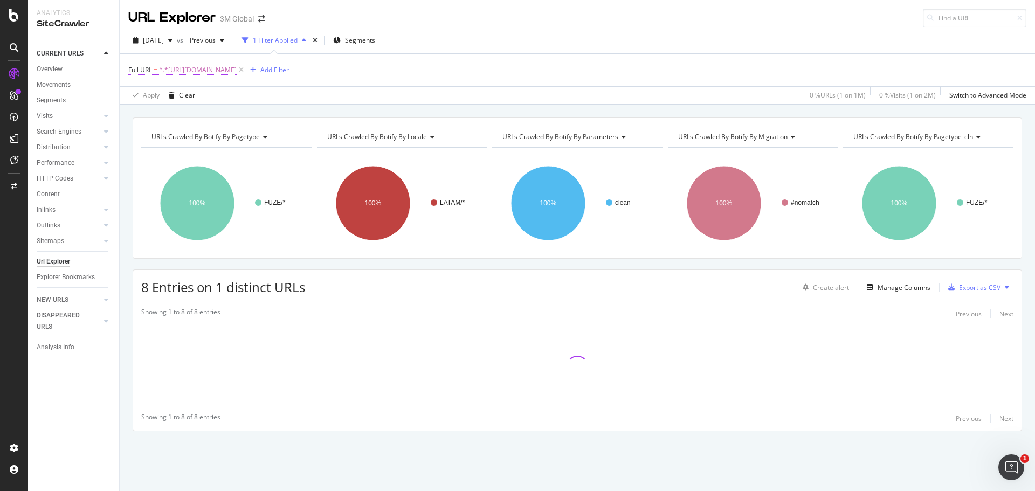
click at [237, 72] on span "^.*https://www.3m.com.co/3M/es_CO/soluciones-comerciales/.*$" at bounding box center [198, 70] width 78 height 15
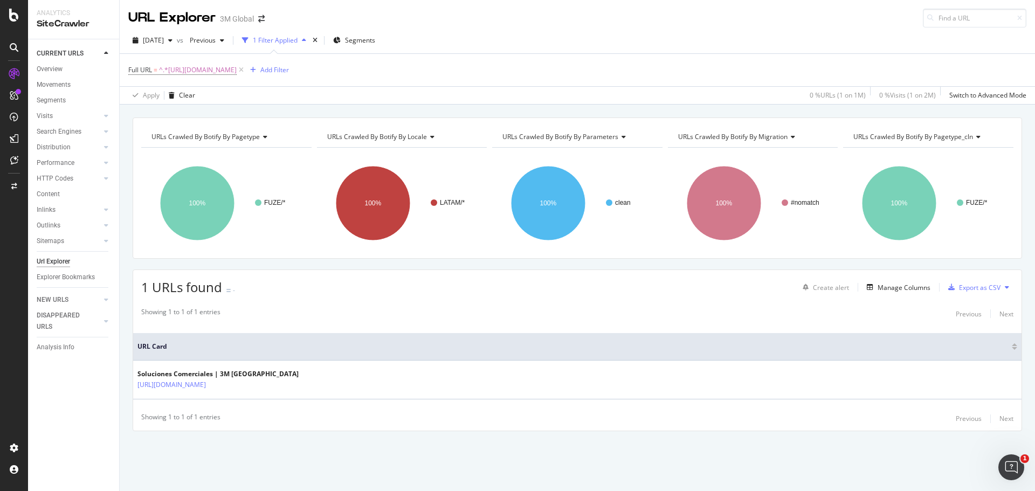
click at [325, 462] on div "URLs Crawled By Botify By pagetype Chart (by Value) Table Expand Export as CSV …" at bounding box center [578, 294] width 916 height 352
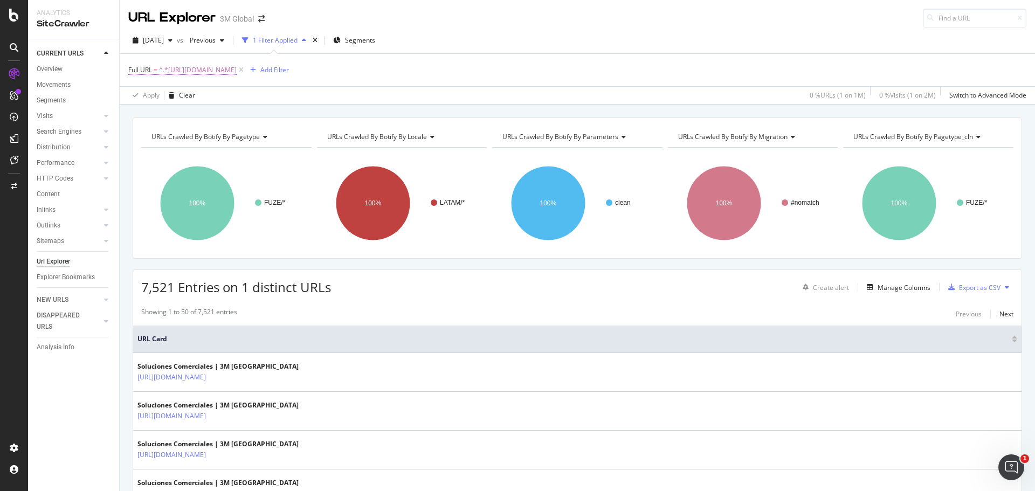
click at [237, 71] on span "^.*https://www.3m.com.co/3M/es_CO/soluciones-comerciales/.*$" at bounding box center [198, 70] width 78 height 15
click at [538, 53] on div "2025 Aug. 24th vs Previous 1 Filter Applied Segments" at bounding box center [578, 43] width 916 height 22
click at [237, 73] on span "^.*https://www.3m.com.co/3M/es_CO/soluciones-comerciales/.*$" at bounding box center [198, 70] width 78 height 15
click at [188, 112] on input "https://www.3m.com.co/3M/es_CO/soluciones-comerciales/" at bounding box center [189, 114] width 102 height 17
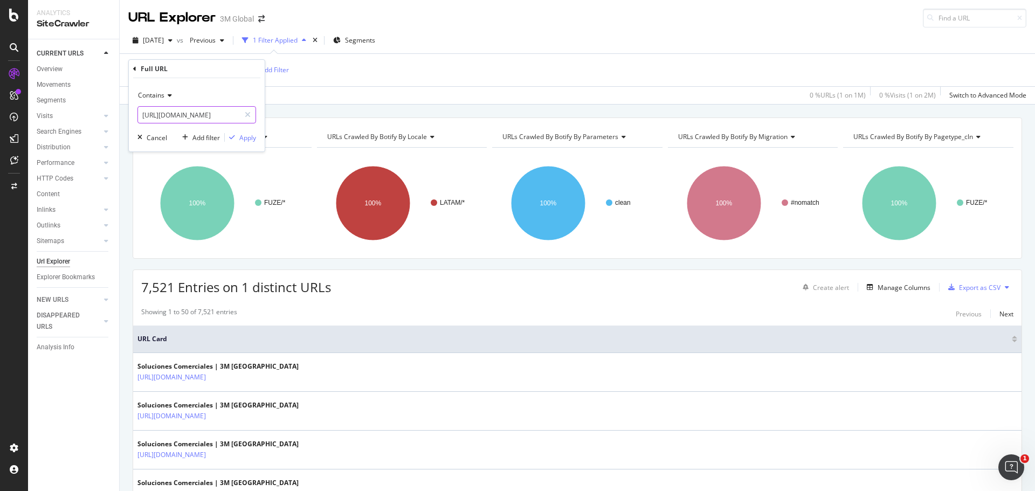
click at [188, 112] on input "https://www.3m.com.co/3M/es_CO/soluciones-comerciales/" at bounding box center [189, 114] width 102 height 17
click at [526, 66] on div "Full URL = ^.*https://www.3m.com.co/3M/es_CO/soluciones-comerciales/.*$ Add Fil…" at bounding box center [577, 70] width 898 height 32
click at [237, 75] on span "^.*https://www.3m.com.co/3M/es_CO/soluciones-comerciales/.*$" at bounding box center [198, 70] width 78 height 15
click at [237, 71] on span "^.*https://www.3m.com.co/3M/es_CO/soluciones-comerciales/.*$" at bounding box center [198, 70] width 78 height 15
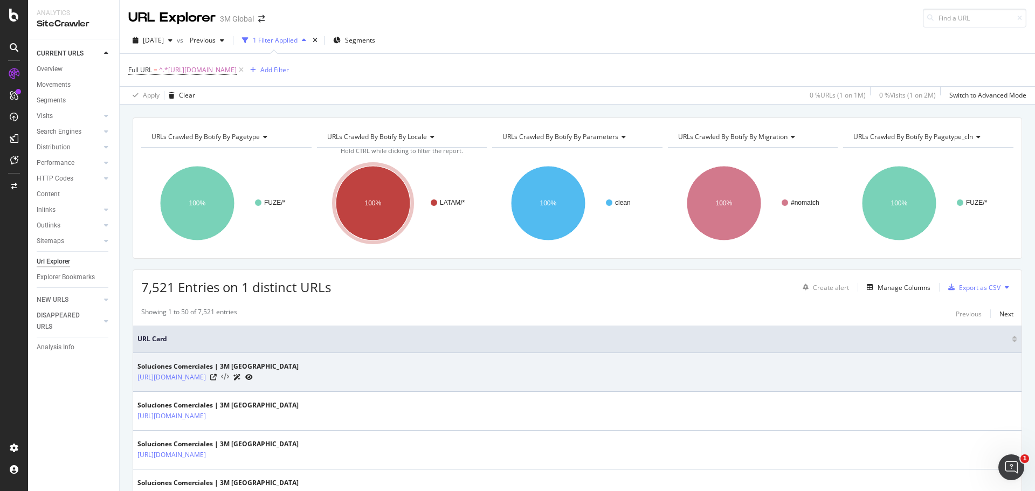
click at [229, 376] on icon at bounding box center [225, 378] width 8 height 8
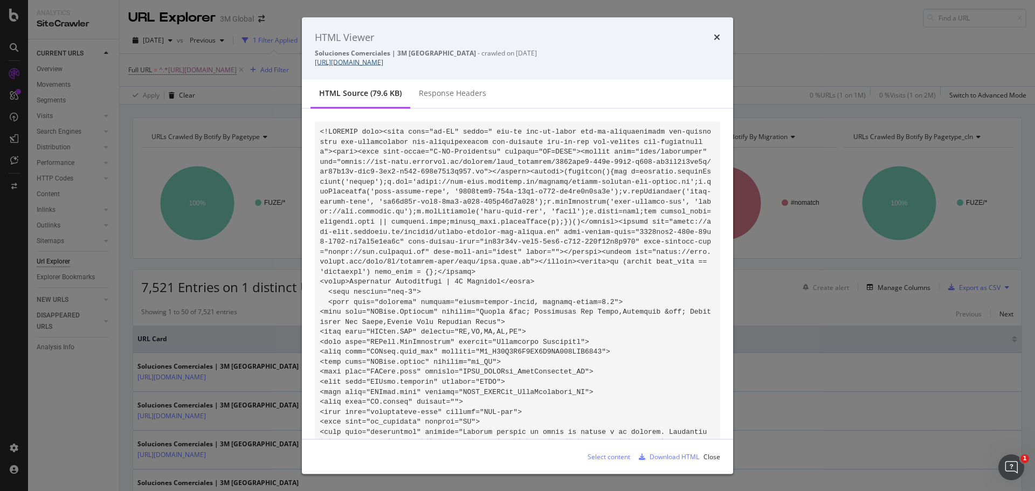
click at [383, 64] on link "https://www.3m.com.co/3M/es_CO/soluciones-comerciales/" at bounding box center [349, 62] width 68 height 9
click at [721, 37] on div "HTML Viewer Soluciones Comerciales | 3M Colombia - crawled on 2025-08-24 https:…" at bounding box center [517, 48] width 431 height 63
click at [714, 35] on icon "times" at bounding box center [717, 37] width 6 height 9
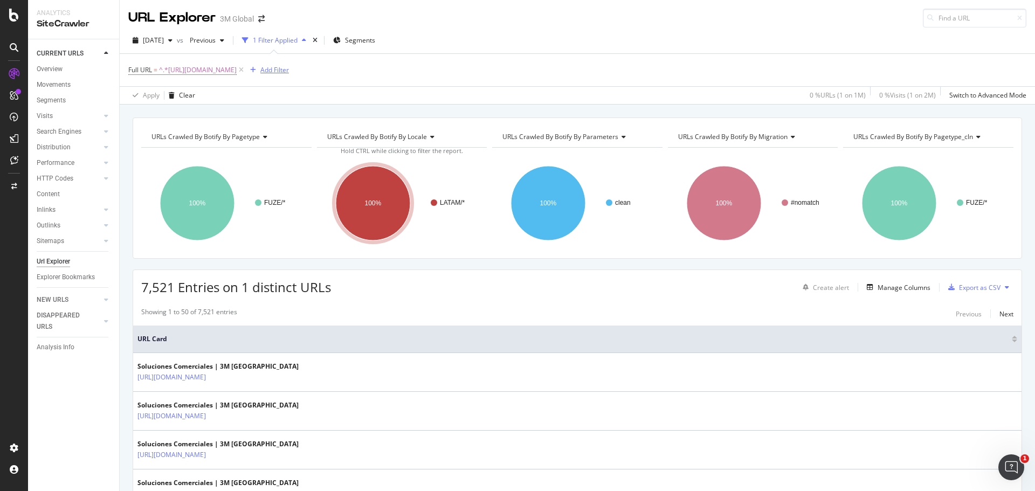
click at [289, 67] on div "Add Filter" at bounding box center [274, 69] width 29 height 9
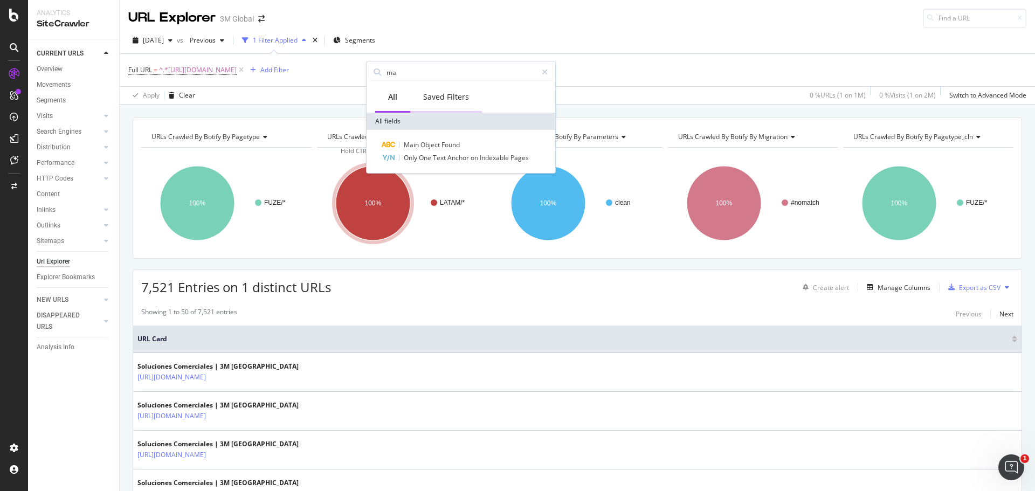
type input "m"
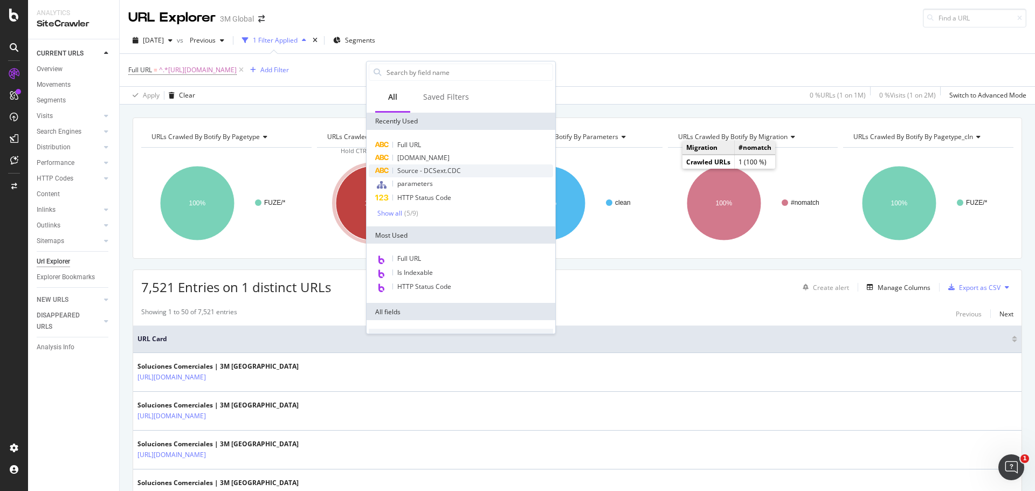
click at [437, 169] on span "Source - DCSext.CDC" at bounding box center [429, 170] width 64 height 9
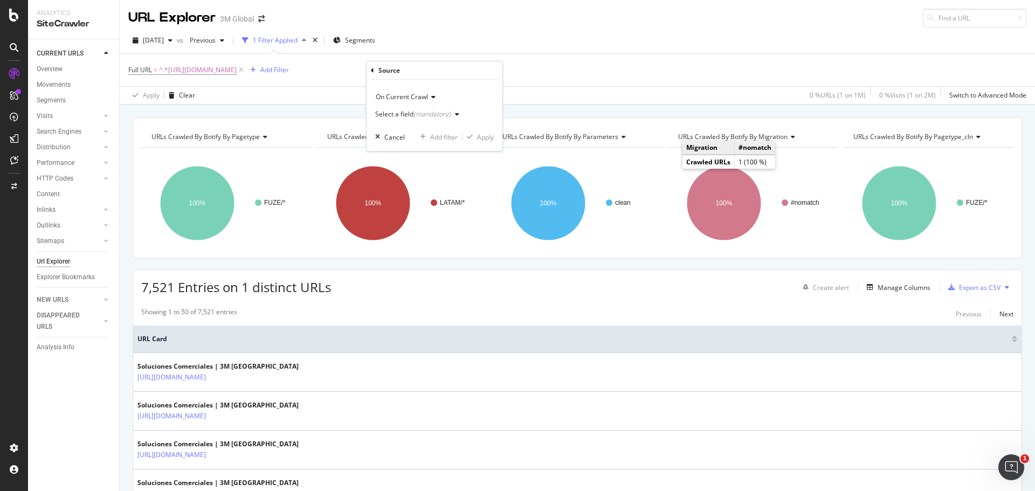
click at [362, 86] on div "Full URL = ^.*https://www.3m.com.co/3M/es_CO/soluciones-comerciales/.*$ Add Fil…" at bounding box center [577, 70] width 898 height 32
click at [298, 68] on icon at bounding box center [295, 70] width 6 height 6
click at [387, 65] on div "Source On Current Crawl Select a field (mandatory) Cancel Add filter Apply" at bounding box center [453, 105] width 136 height 90
click at [393, 68] on div "Source" at bounding box center [452, 69] width 127 height 18
click at [389, 68] on icon at bounding box center [390, 69] width 3 height 6
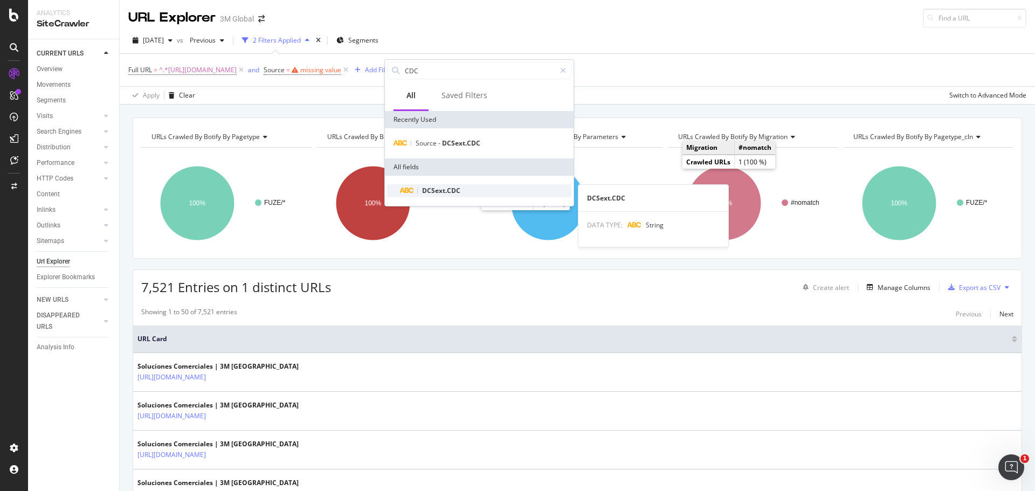
type input "CDC"
click at [460, 190] on div "DCSext.CDC" at bounding box center [485, 190] width 171 height 13
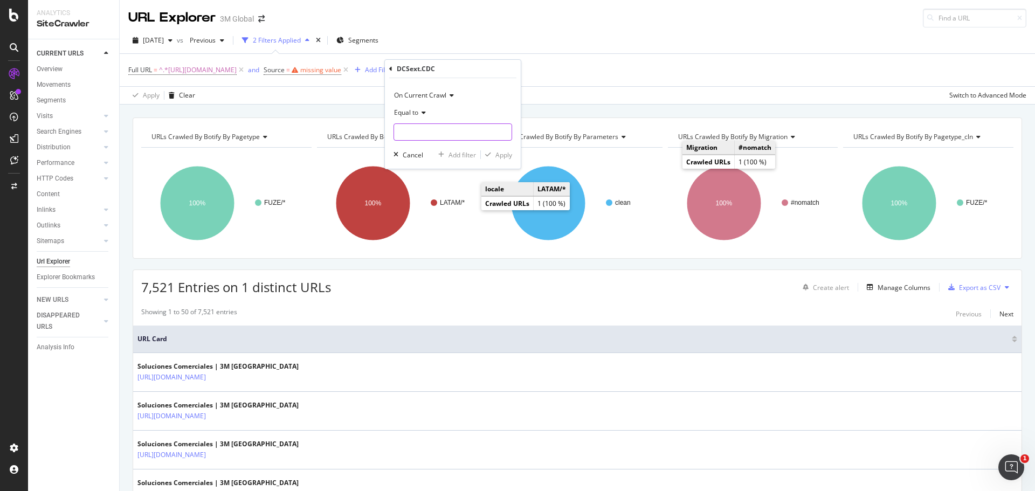
click at [448, 133] on input "text" at bounding box center [453, 131] width 118 height 17
type input "KT"
click at [567, 61] on div "Full URL = ^.*https://www.3m.com.co/3M/es_CO/soluciones-comerciales/.*$ and Sou…" at bounding box center [577, 70] width 898 height 32
click at [341, 70] on div "missing value" at bounding box center [320, 69] width 41 height 9
click at [439, 111] on div "(mandatory)" at bounding box center [450, 112] width 37 height 9
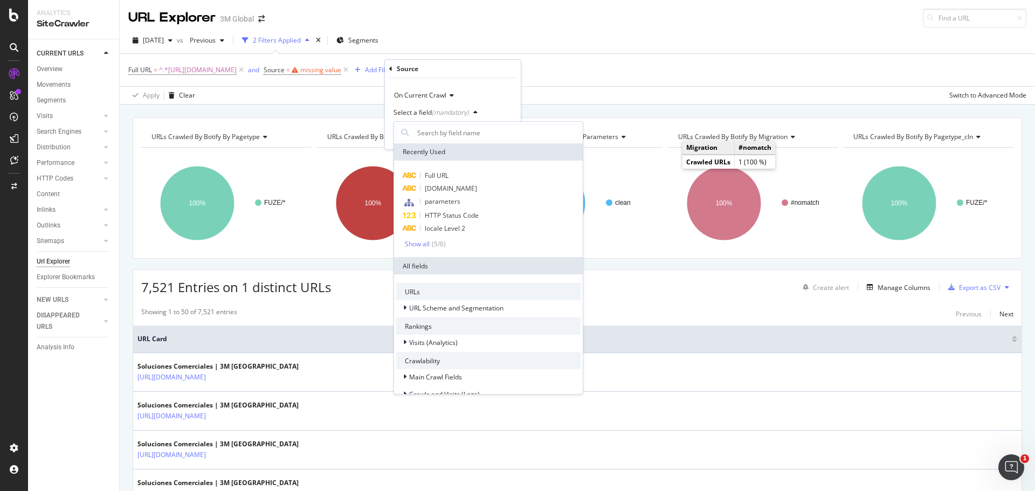
click at [475, 77] on div "Source" at bounding box center [452, 69] width 127 height 18
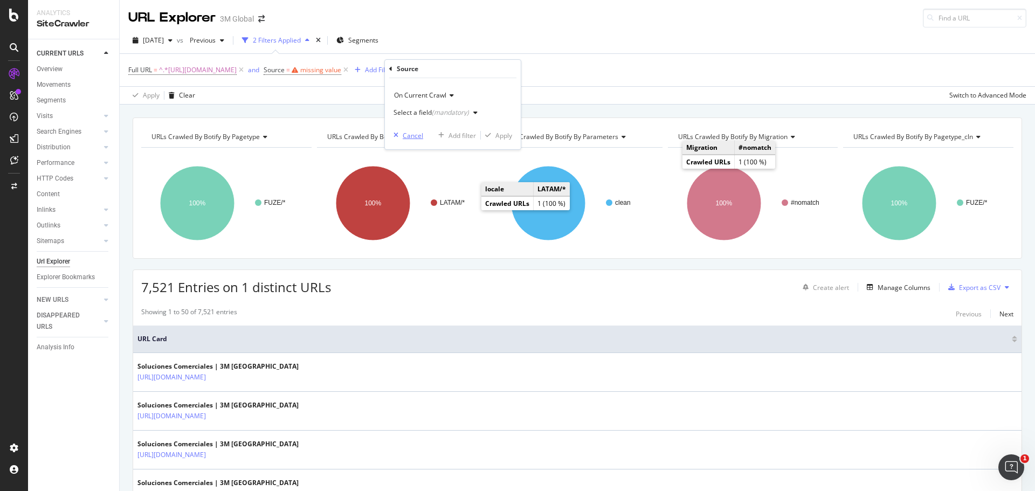
click at [402, 133] on div "button" at bounding box center [395, 135] width 13 height 6
click at [350, 71] on icon at bounding box center [345, 70] width 9 height 11
click at [289, 73] on div "Add Filter" at bounding box center [274, 69] width 29 height 9
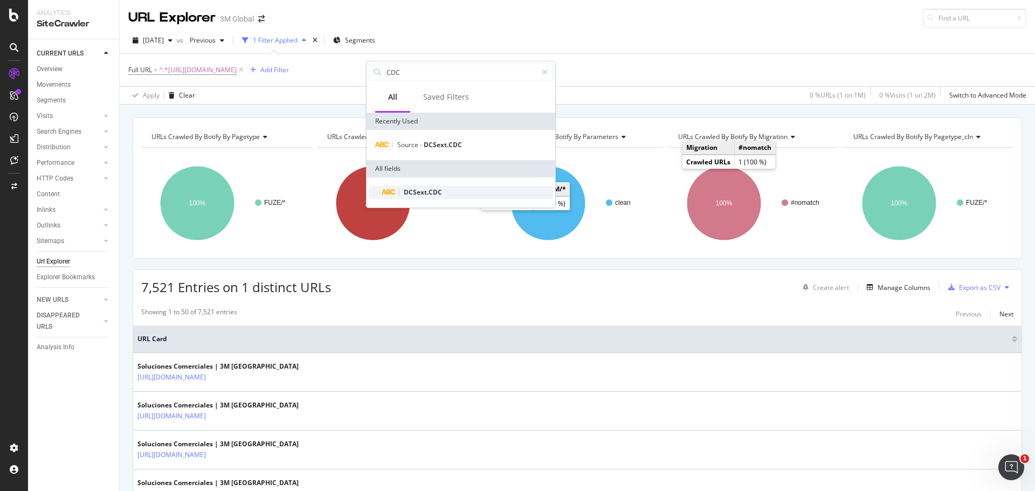
click at [427, 191] on span "DCSext.CDC" at bounding box center [423, 192] width 38 height 9
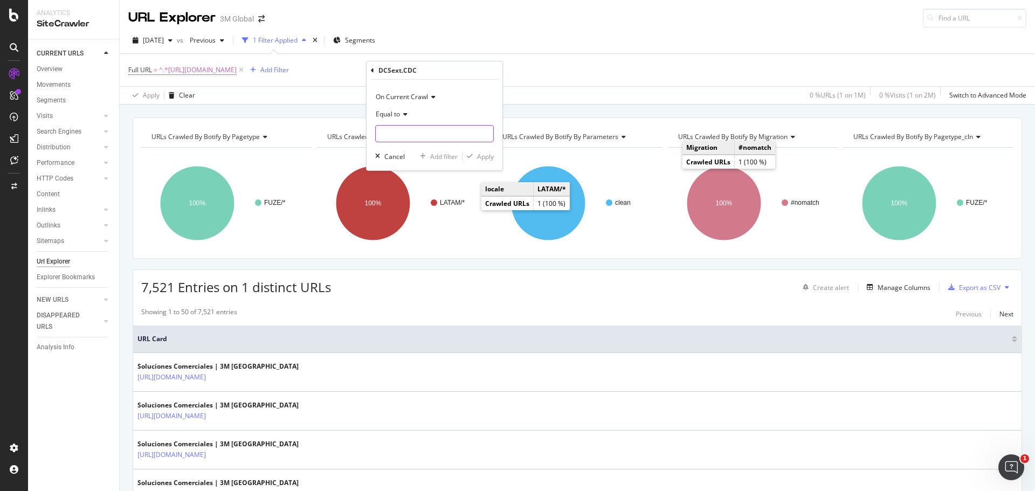
click at [424, 135] on input "text" at bounding box center [435, 133] width 118 height 17
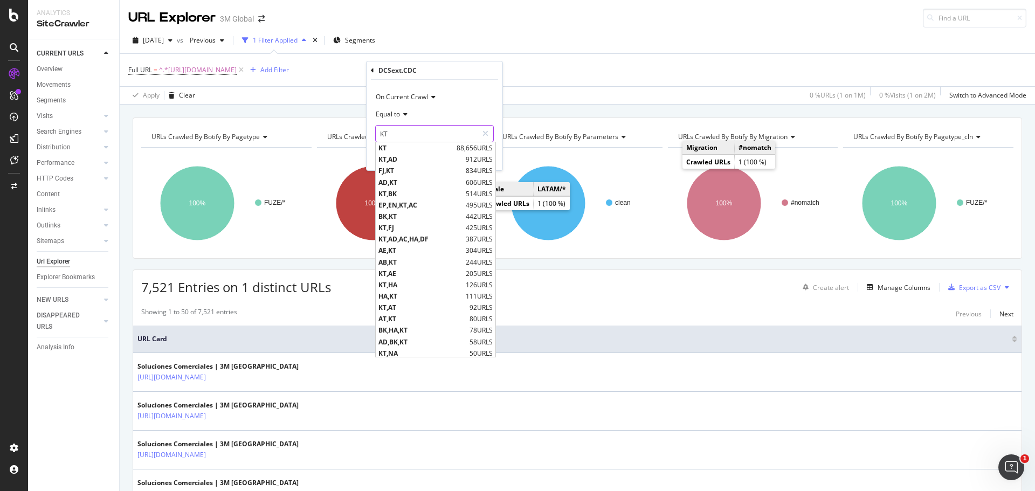
type input "KT"
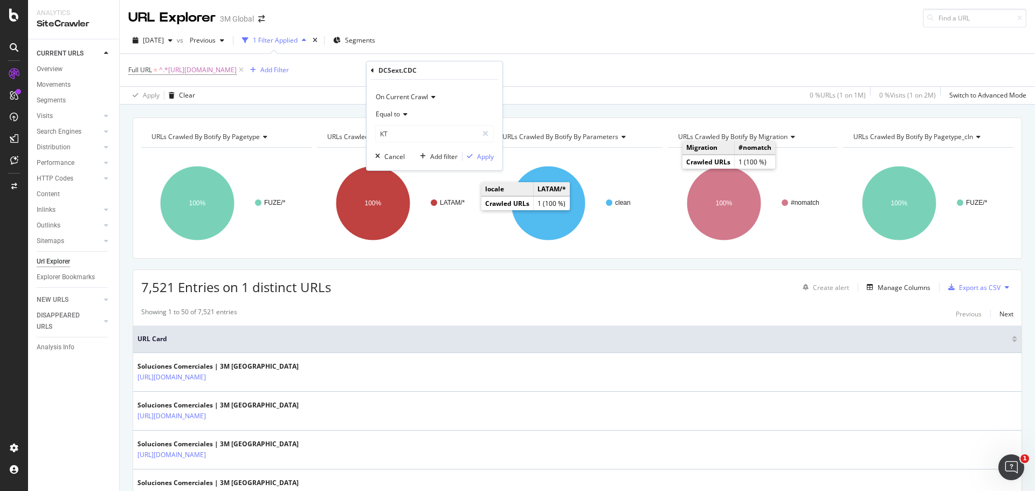
click at [401, 113] on icon at bounding box center [404, 114] width 8 height 6
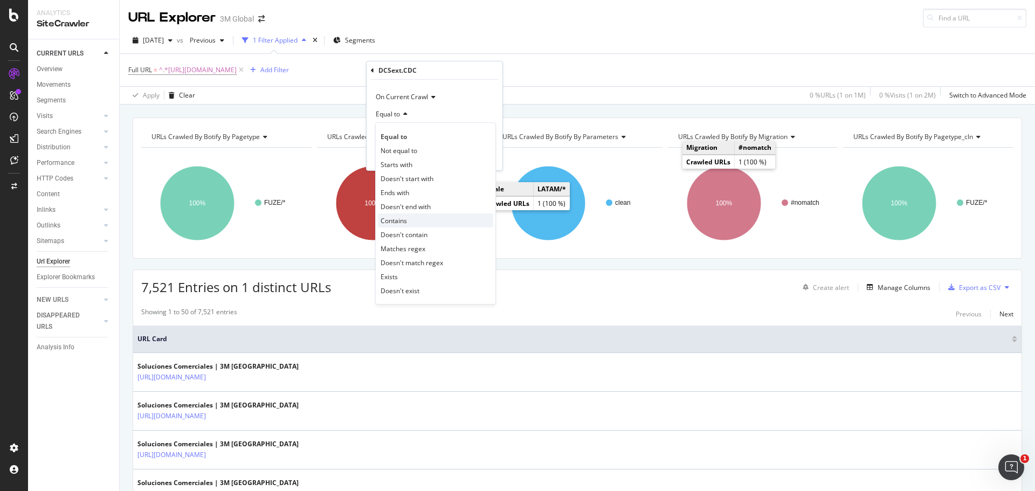
click at [404, 219] on span "Contains" at bounding box center [394, 220] width 26 height 9
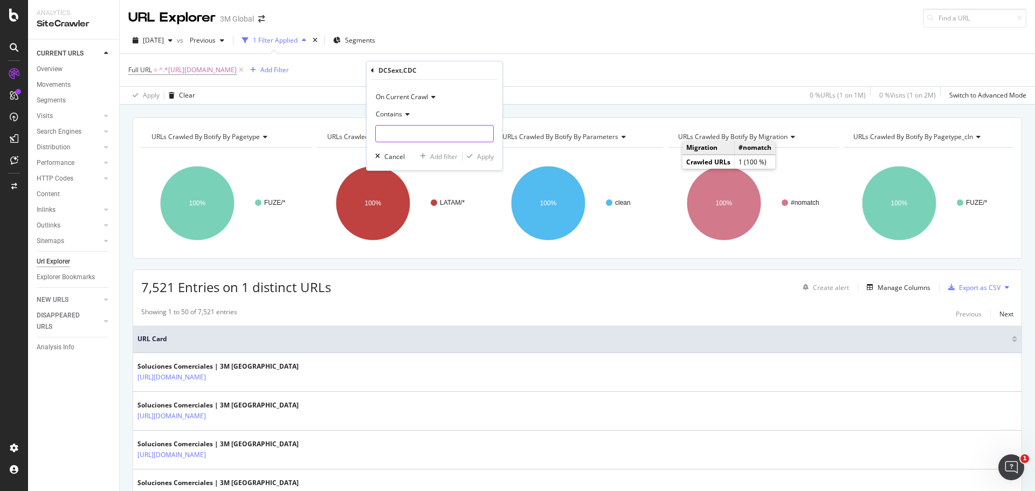
click at [405, 129] on input "text" at bounding box center [435, 133] width 118 height 17
type input "KT"
click at [487, 157] on div "Apply" at bounding box center [485, 156] width 17 height 9
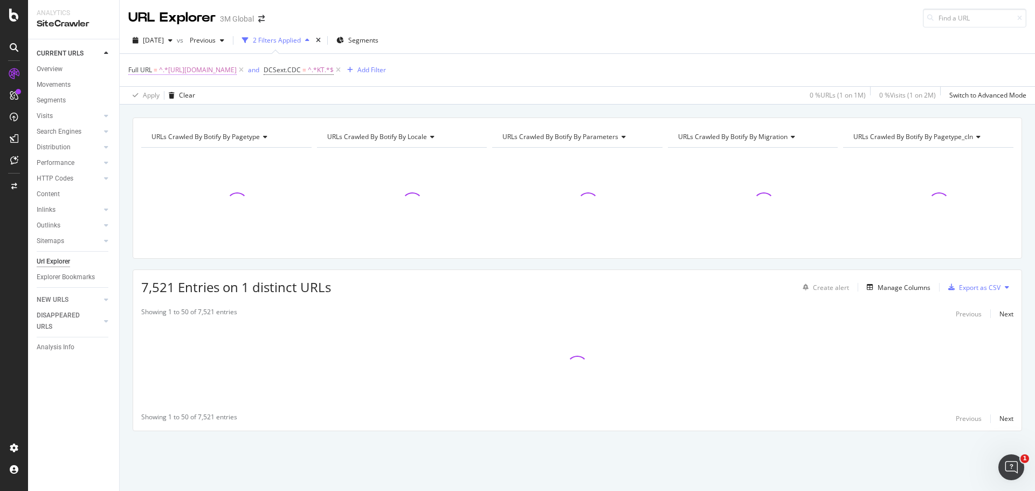
click at [237, 72] on span "^.*https://www.3m.com.co/3M/es_CO/soluciones-comerciales/.*$" at bounding box center [198, 70] width 78 height 15
click at [155, 92] on span "Contains" at bounding box center [151, 95] width 26 height 9
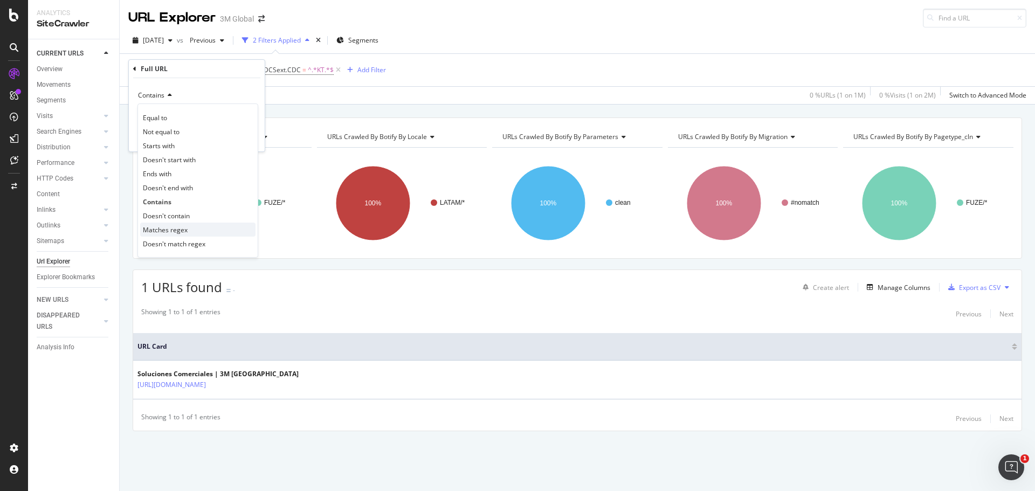
click at [184, 229] on span "Matches regex" at bounding box center [165, 229] width 45 height 9
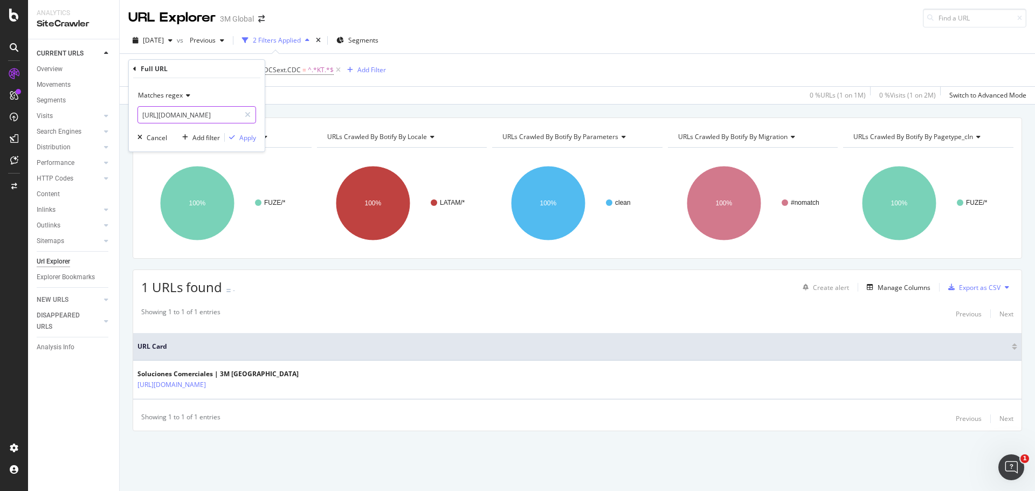
click at [226, 114] on input "https://www.3m.com.co/3M/es_CO/soluciones-comerciales/" at bounding box center [189, 114] width 102 height 17
drag, startPoint x: 226, startPoint y: 114, endPoint x: 115, endPoint y: 116, distance: 110.6
click at [115, 116] on body "Analytics SiteCrawler CURRENT URLS Overview Movements Segments Visits Analysis …" at bounding box center [517, 245] width 1035 height 491
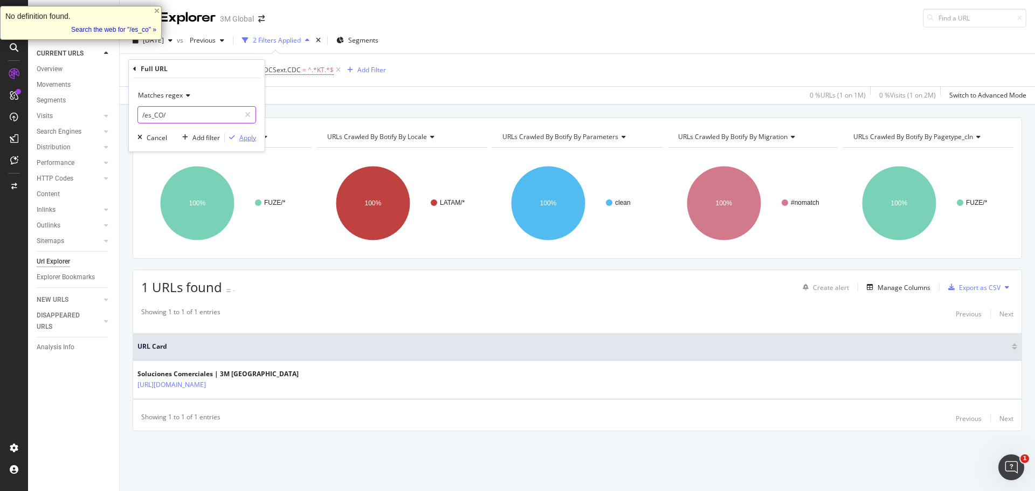
type input "/es_CO/"
click at [242, 140] on div "Apply" at bounding box center [247, 137] width 17 height 9
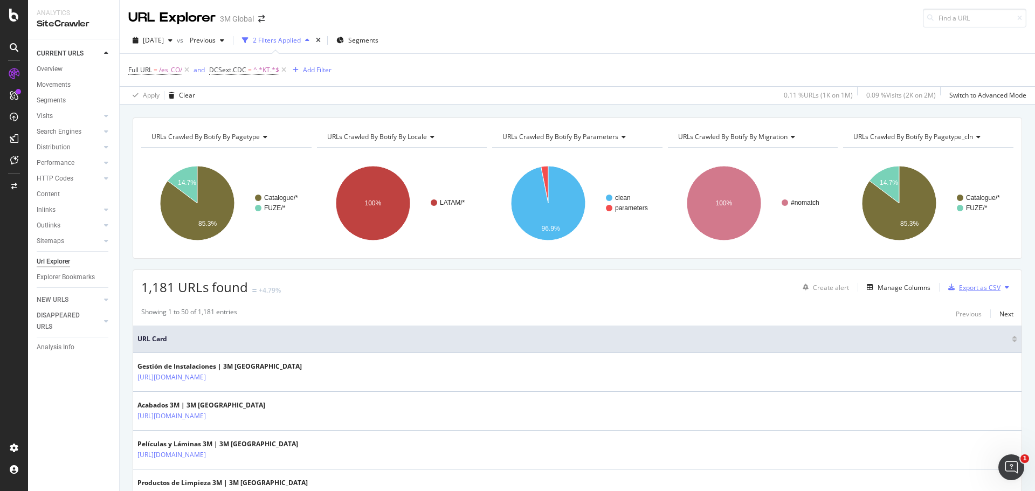
click at [959, 287] on div "Export as CSV" at bounding box center [980, 287] width 42 height 9
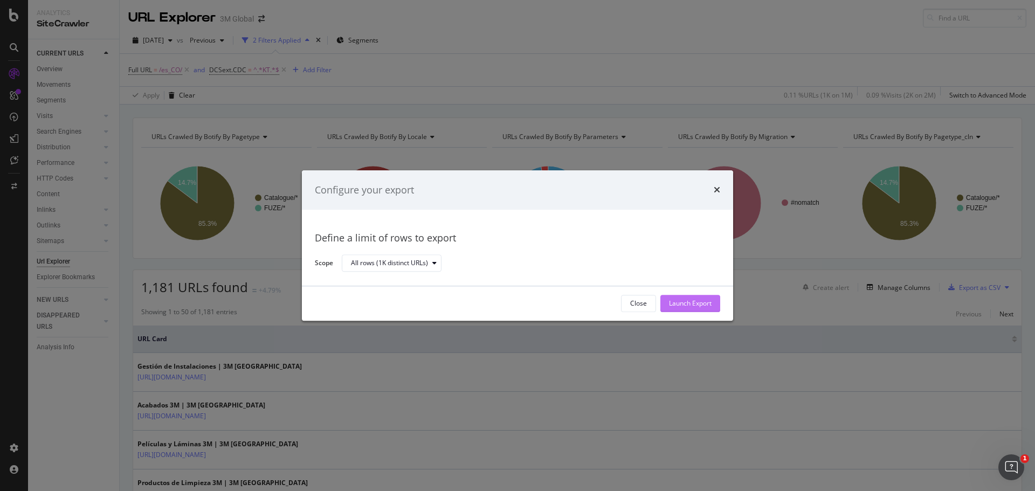
click at [701, 301] on div "Launch Export" at bounding box center [690, 303] width 43 height 9
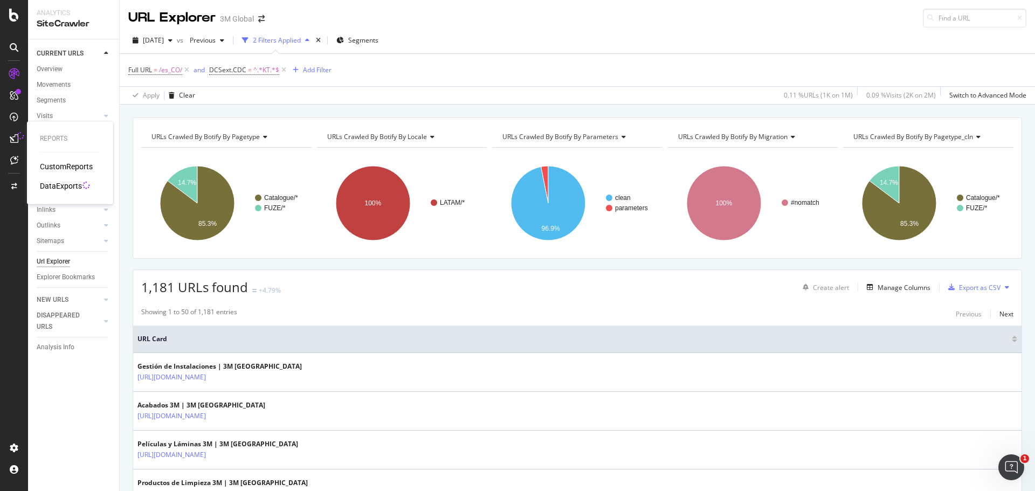
click at [69, 184] on div "DataExports" at bounding box center [61, 186] width 42 height 11
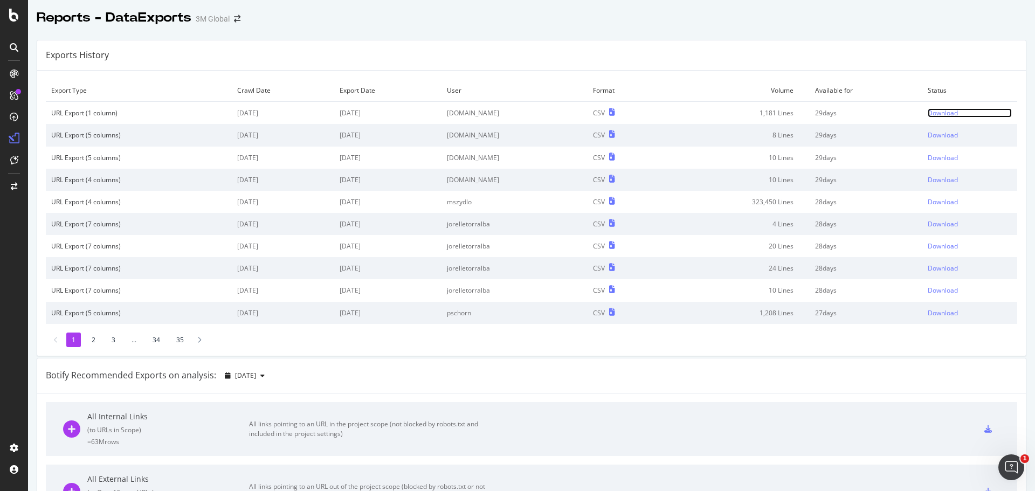
click at [928, 115] on div "Download" at bounding box center [943, 112] width 30 height 9
